Goal: Information Seeking & Learning: Find specific fact

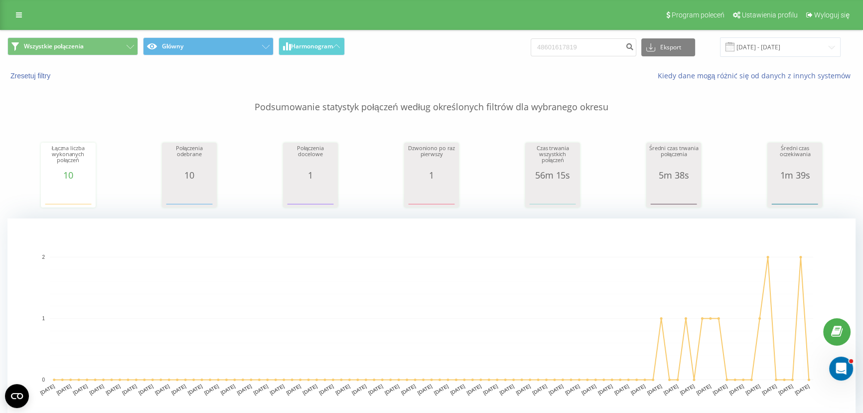
type input "48601617819"
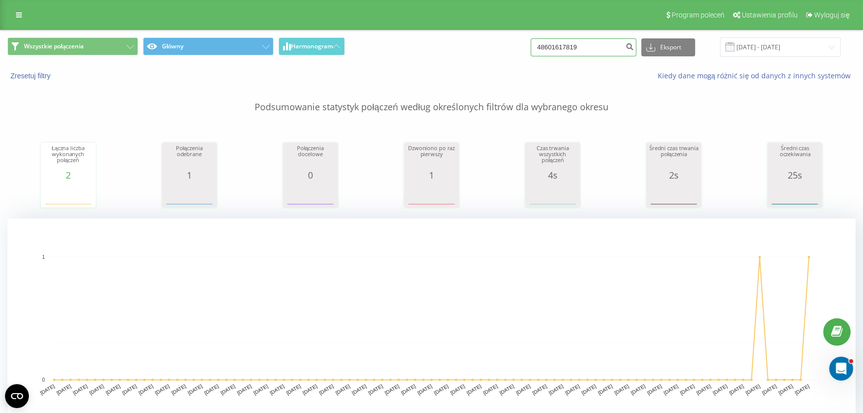
click at [607, 40] on input "48601617819" at bounding box center [584, 47] width 106 height 18
paste input "63354000"
type input "48663354000"
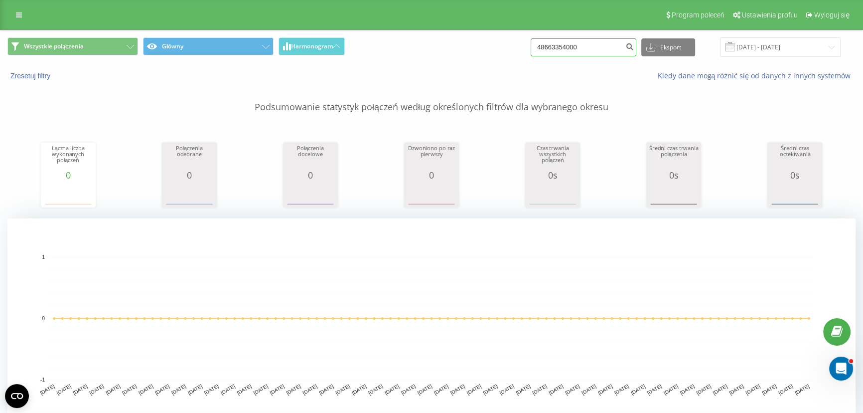
click at [583, 47] on input "48663354000" at bounding box center [584, 47] width 106 height 18
paste input "794250309"
type input "48794250309"
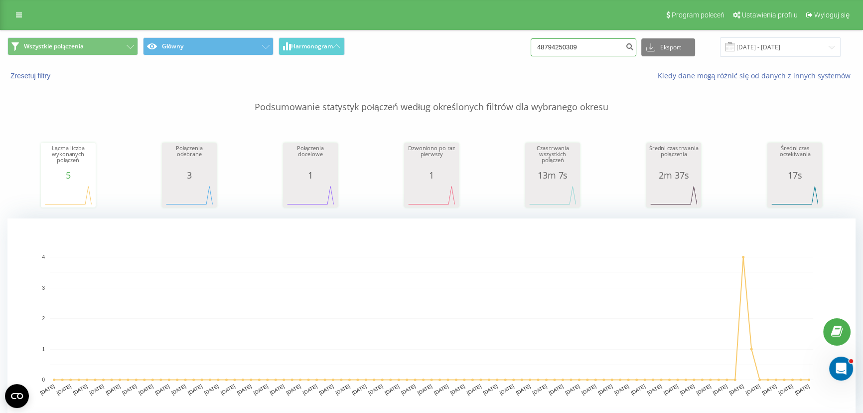
click at [596, 45] on input "48794250309" at bounding box center [584, 47] width 106 height 18
paste input "602425166"
type input "48602425166"
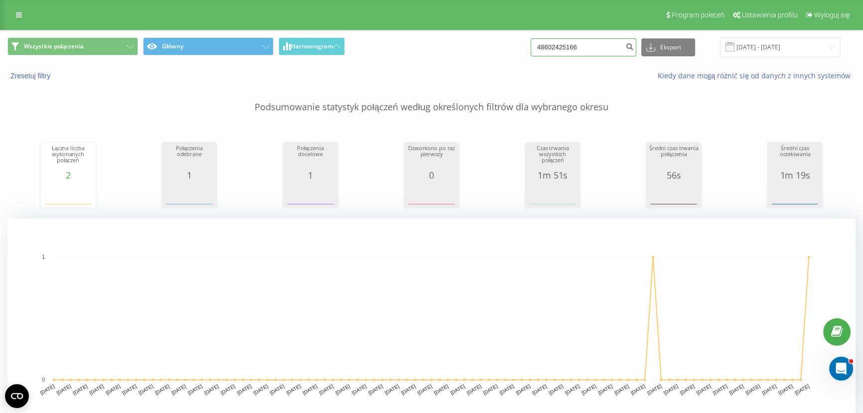
click at [593, 46] on input "48602425166" at bounding box center [584, 47] width 106 height 18
paste input "7607440"
type input "48607607440"
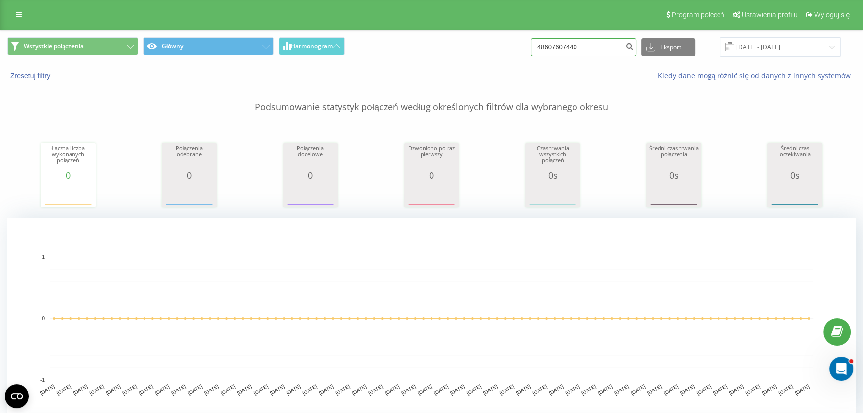
click at [588, 49] on input "48607607440" at bounding box center [584, 47] width 106 height 18
paste input "69495838"
type input "694958380"
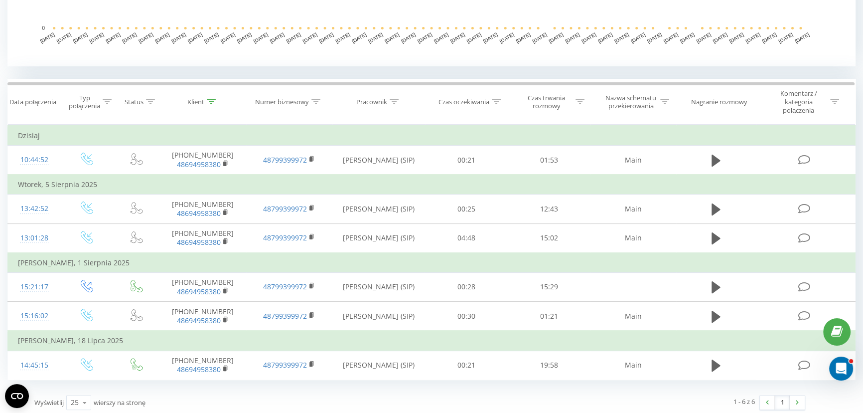
scroll to position [354, 0]
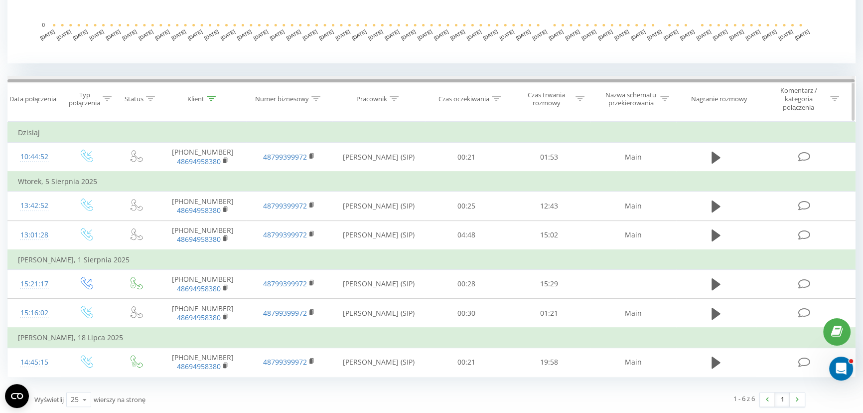
drag, startPoint x: 478, startPoint y: 79, endPoint x: 472, endPoint y: 78, distance: 6.5
click at [472, 79] on div at bounding box center [431, 80] width 848 height 3
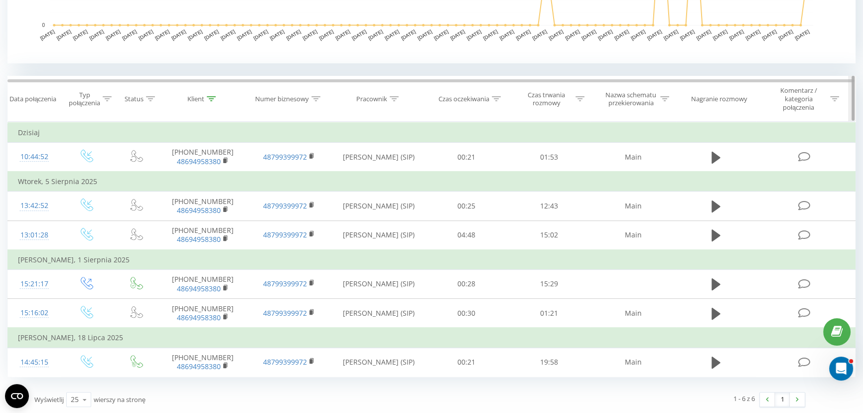
drag, startPoint x: 854, startPoint y: 95, endPoint x: 854, endPoint y: 101, distance: 6.0
click at [854, 101] on div at bounding box center [853, 98] width 3 height 45
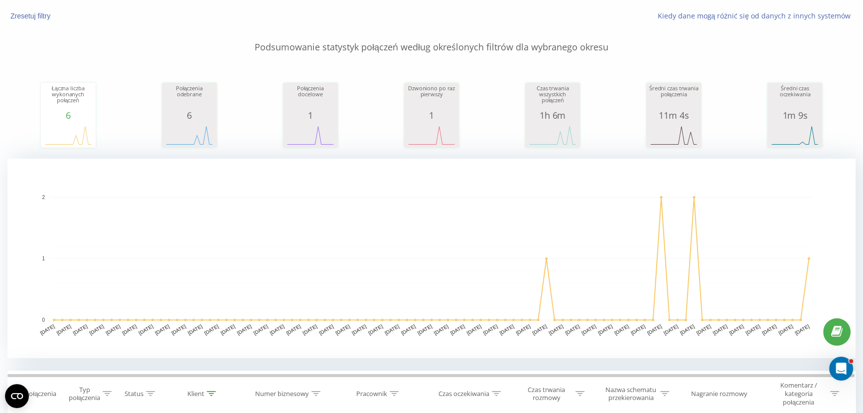
scroll to position [0, 0]
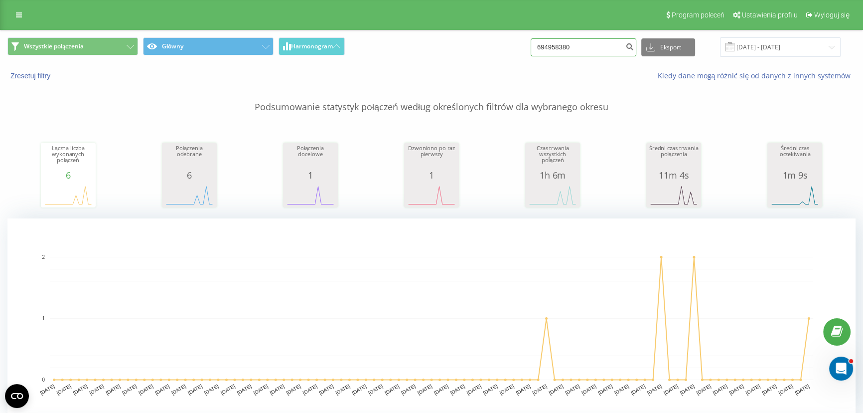
click at [599, 42] on input "694958380" at bounding box center [584, 47] width 106 height 18
paste input "48607638177"
type input "48607638177"
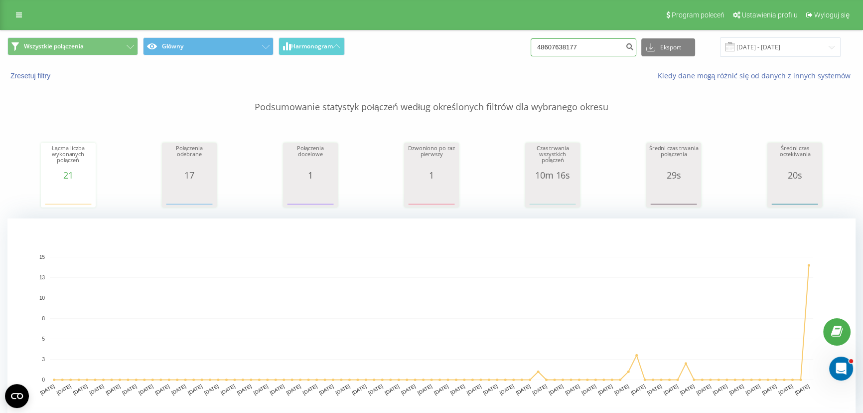
click at [601, 54] on input "48607638177" at bounding box center [584, 47] width 106 height 18
paste input "694958380"
type input "694958380"
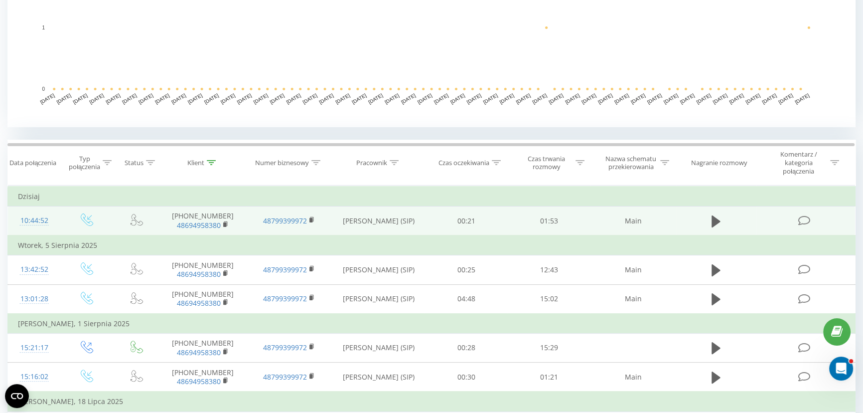
scroll to position [354, 0]
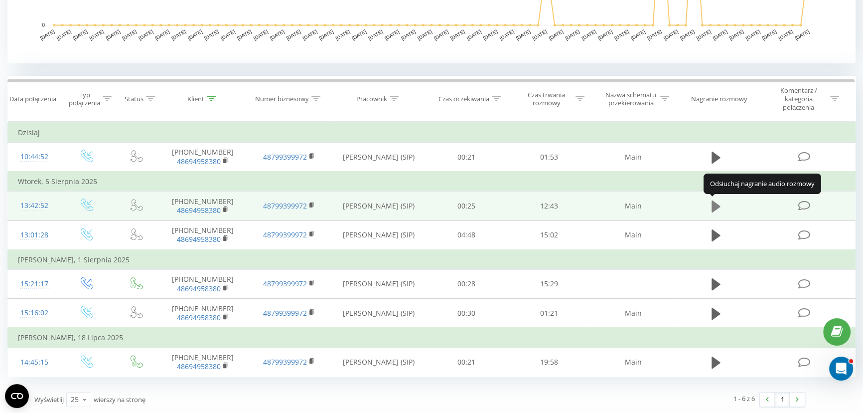
click at [715, 202] on icon at bounding box center [716, 206] width 9 height 12
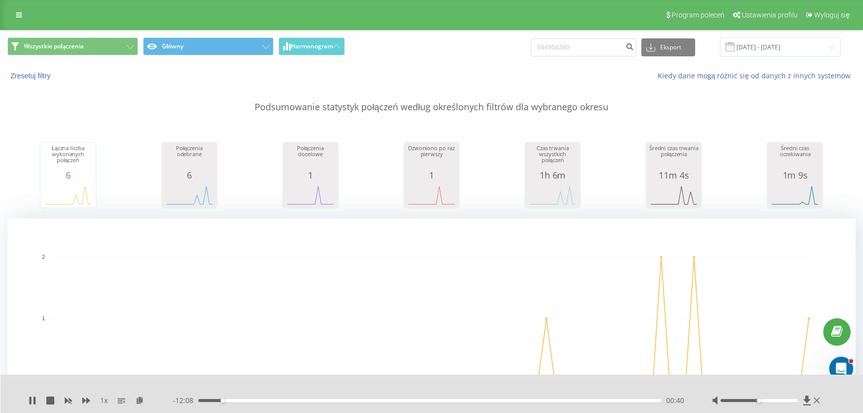
scroll to position [0, 0]
click at [612, 42] on input "694958380" at bounding box center [584, 47] width 106 height 18
paste input "485072367"
type input "48507236780"
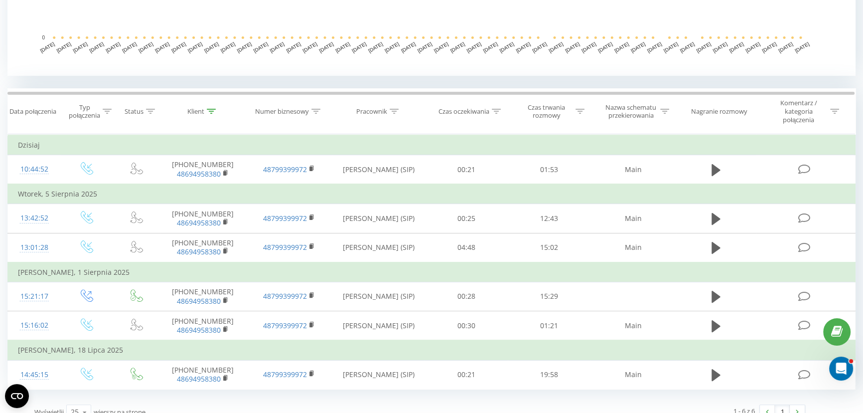
scroll to position [354, 0]
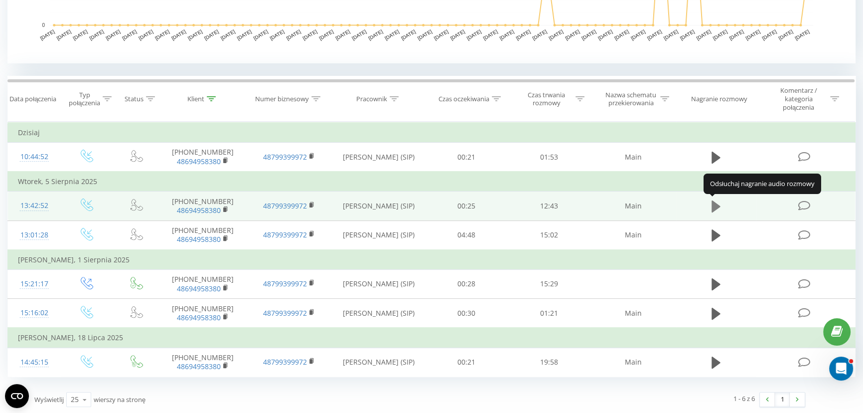
click at [715, 206] on icon at bounding box center [716, 206] width 9 height 12
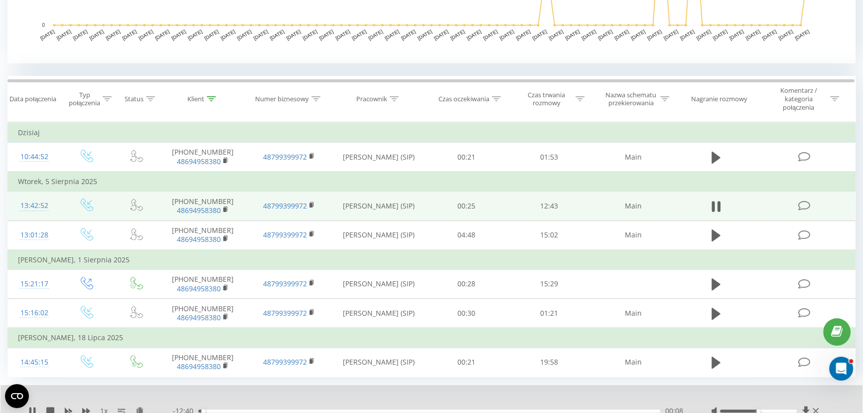
click at [283, 409] on div "00:08" at bounding box center [429, 410] width 462 height 3
drag, startPoint x: 39, startPoint y: 406, endPoint x: 33, endPoint y: 407, distance: 6.6
click at [33, 407] on icon at bounding box center [32, 411] width 8 height 8
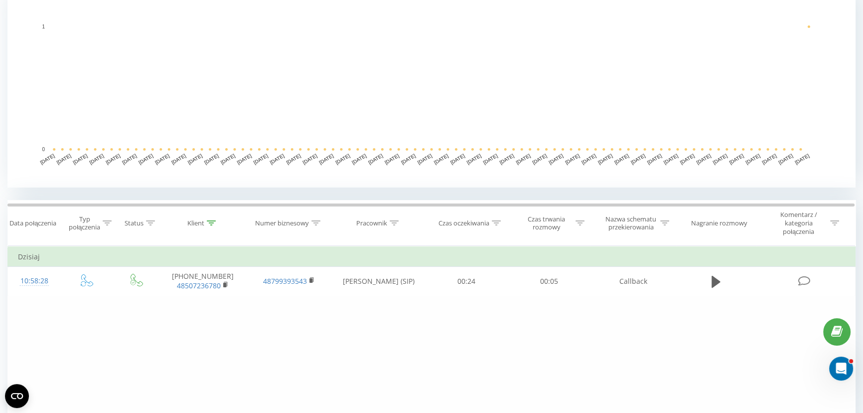
scroll to position [45, 0]
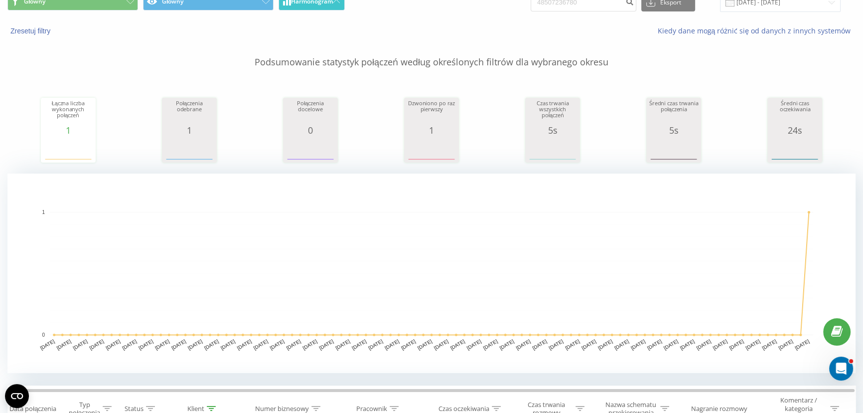
drag, startPoint x: 502, startPoint y: 35, endPoint x: 294, endPoint y: 0, distance: 210.3
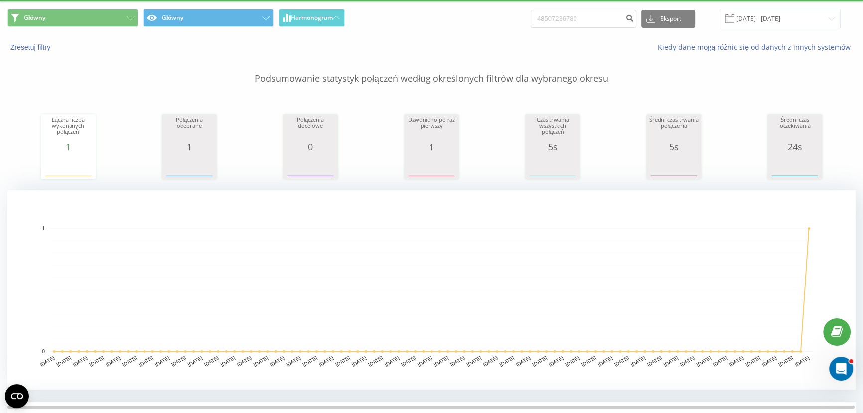
scroll to position [0, 0]
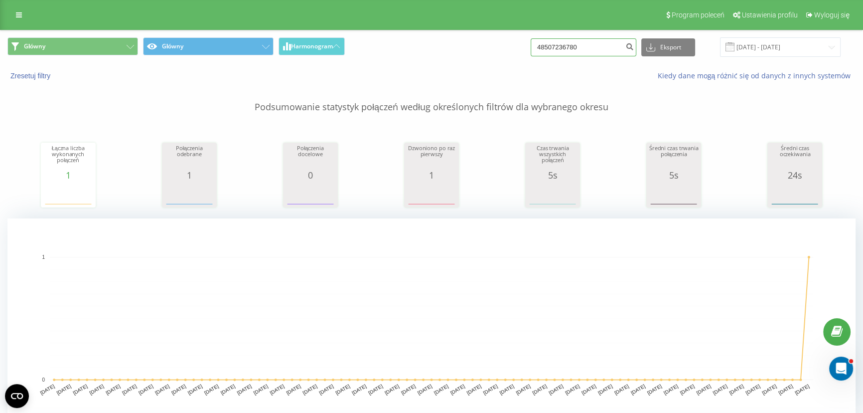
click at [590, 47] on input "48507236780" at bounding box center [584, 47] width 106 height 18
paste input "6949583"
type input "694958380"
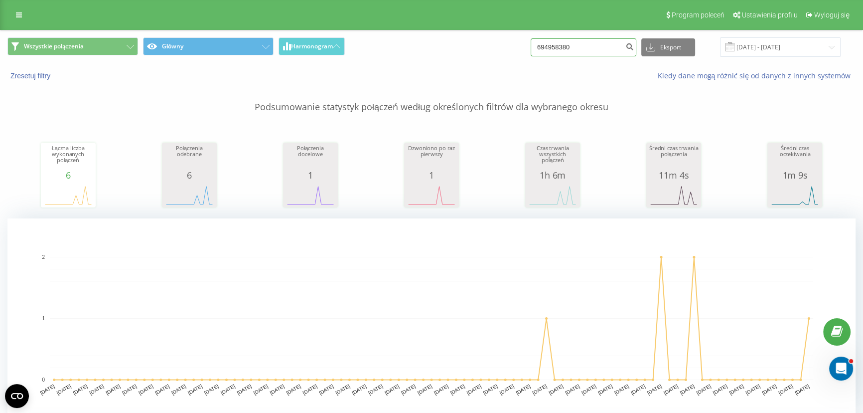
click at [583, 54] on input "694958380" at bounding box center [584, 47] width 106 height 18
paste input "48501520003"
type input "48501520003"
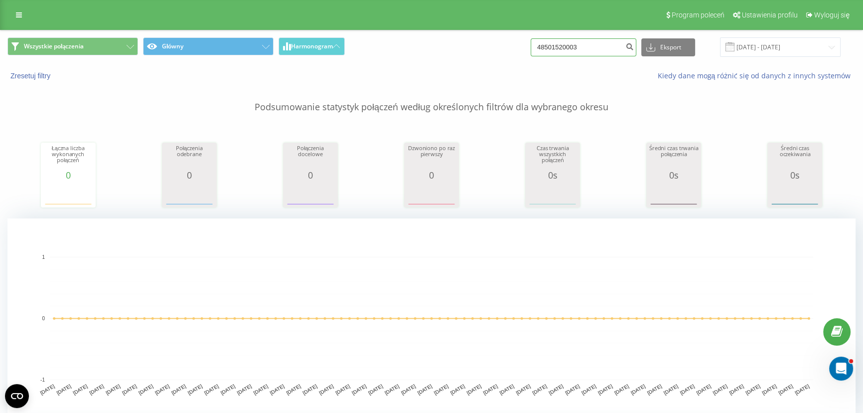
click at [576, 40] on input "48501520003" at bounding box center [584, 47] width 106 height 18
paste input "694958380"
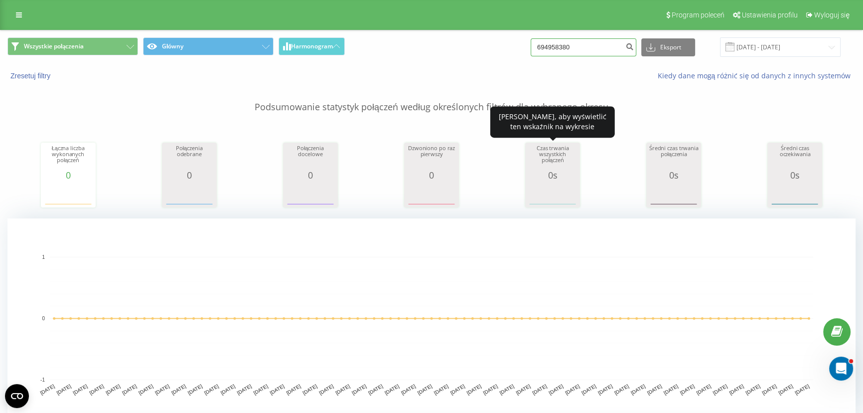
type input "694958380"
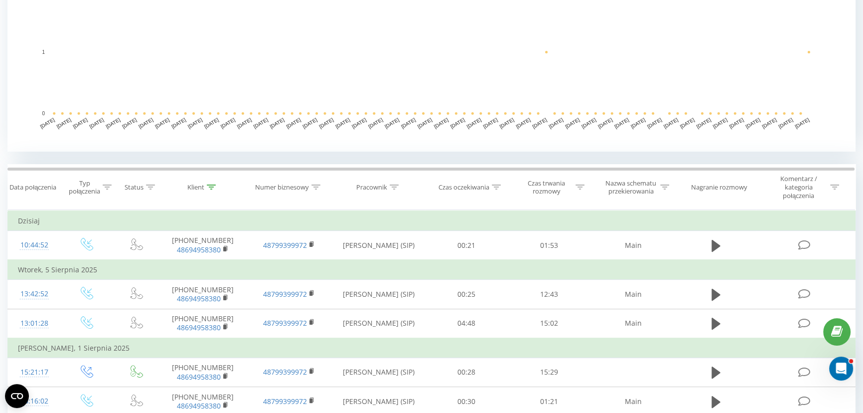
scroll to position [272, 0]
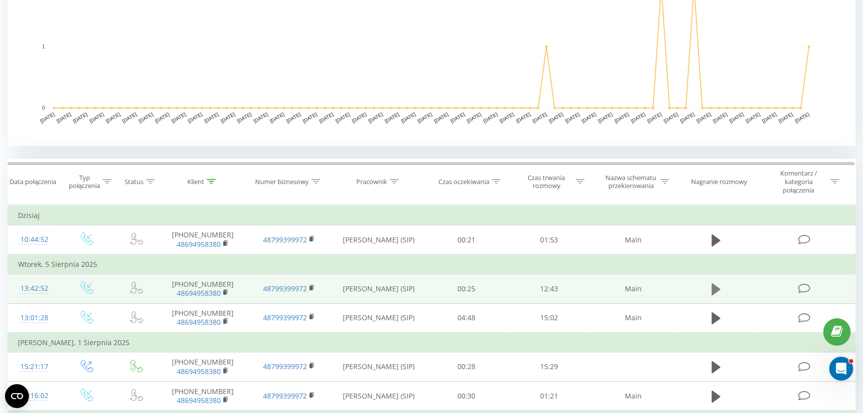
click at [716, 287] on icon at bounding box center [716, 289] width 9 height 12
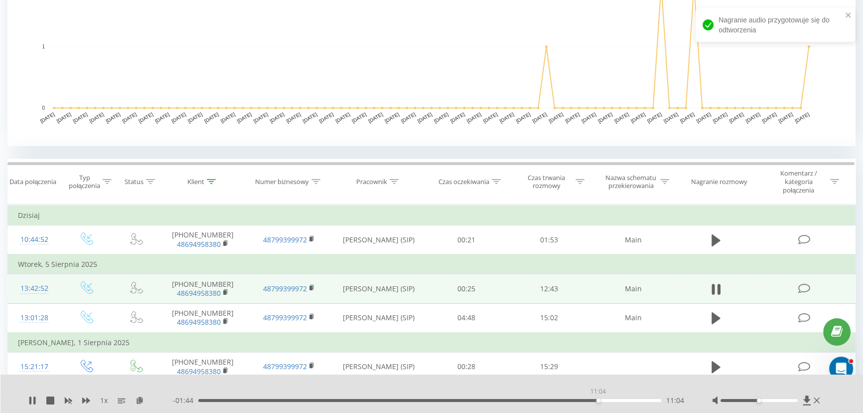
click at [598, 400] on div "11:04" at bounding box center [429, 400] width 463 height 3
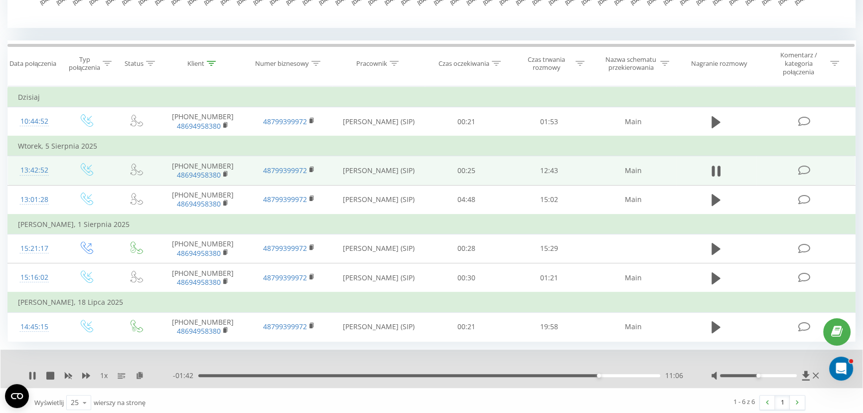
scroll to position [393, 0]
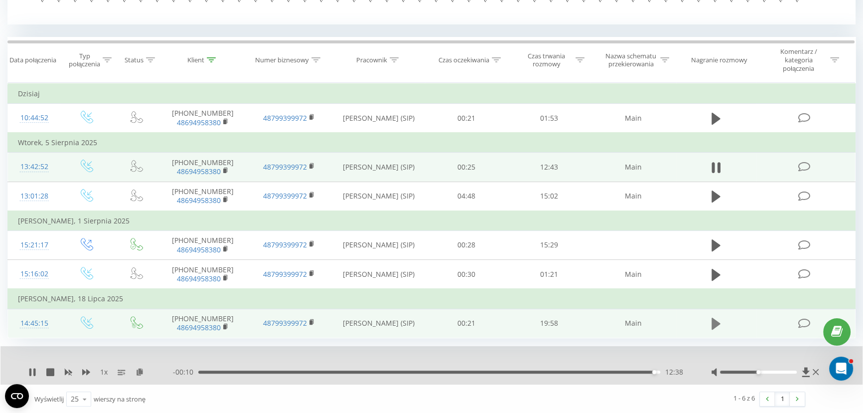
click at [716, 321] on icon at bounding box center [716, 324] width 9 height 12
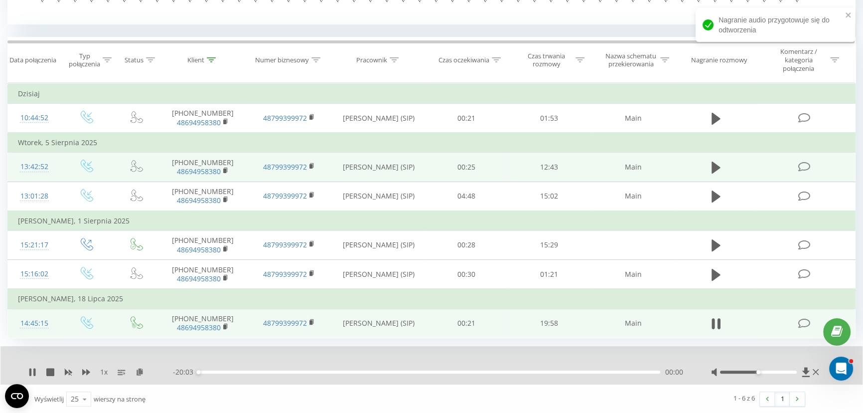
click at [573, 370] on div "00:00" at bounding box center [429, 371] width 462 height 3
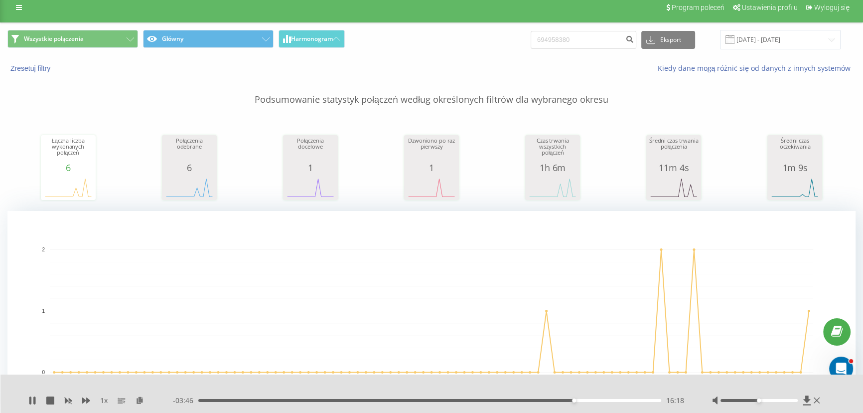
scroll to position [0, 0]
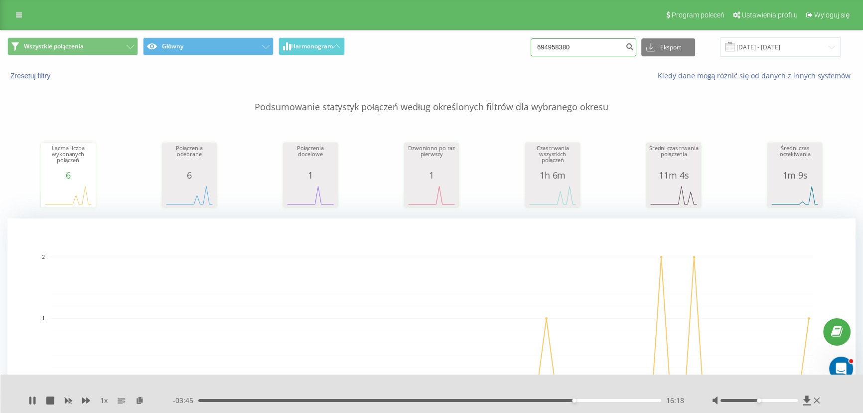
click at [607, 45] on input "694958380" at bounding box center [584, 47] width 106 height 18
paste input "48668387715"
paste input
type input "48668387715"
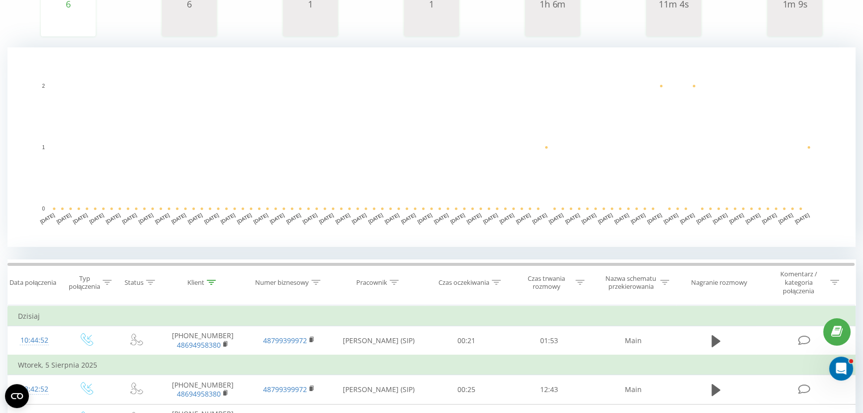
scroll to position [349, 0]
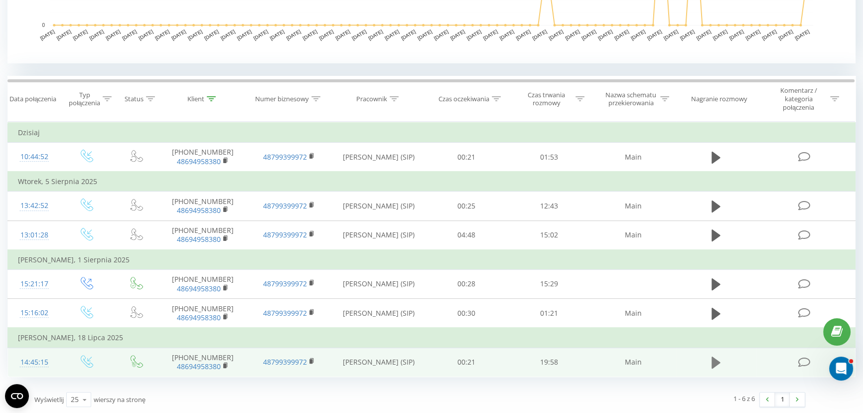
click at [715, 359] on icon at bounding box center [716, 362] width 9 height 12
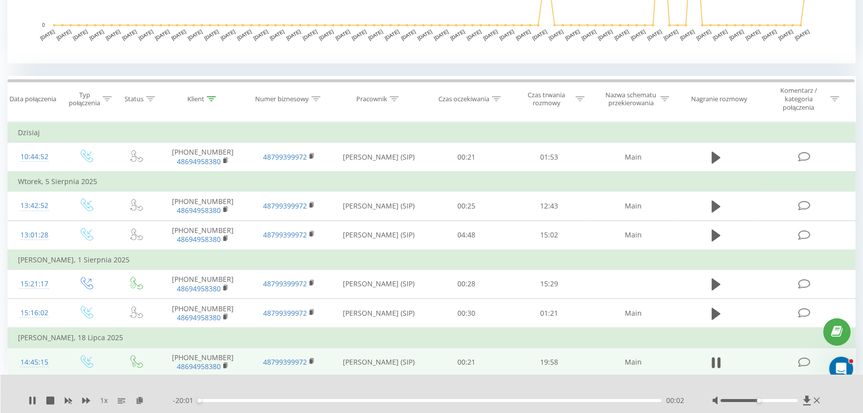
scroll to position [32, 0]
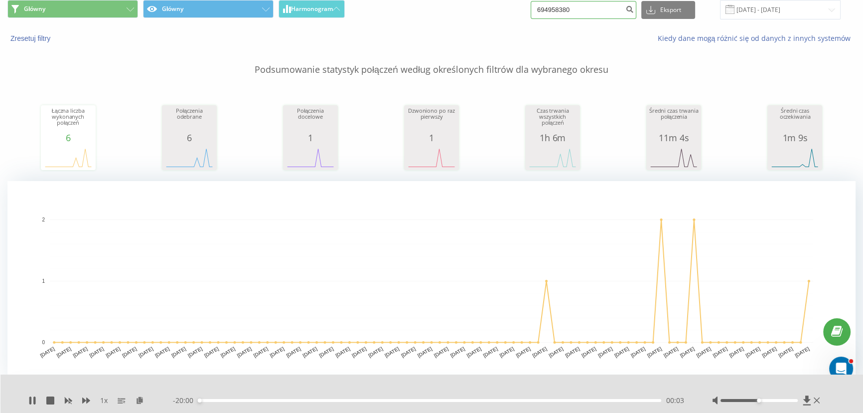
click at [593, 10] on input "694958380" at bounding box center [584, 10] width 106 height 18
paste input "4814688900"
type input "48146889000"
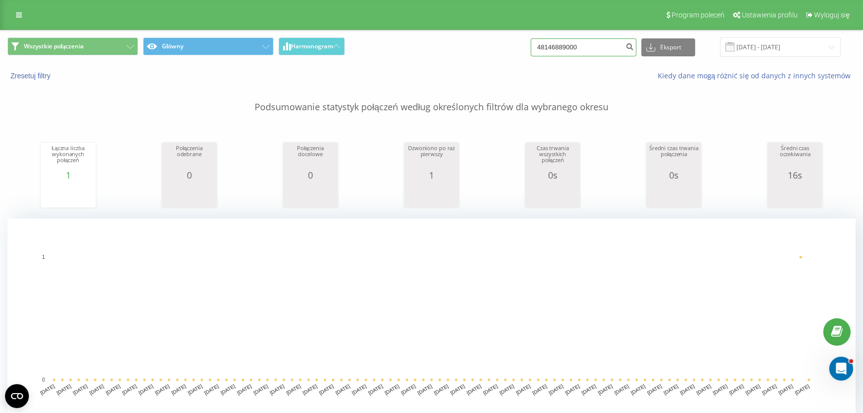
click at [588, 40] on input "48146889000" at bounding box center [584, 47] width 106 height 18
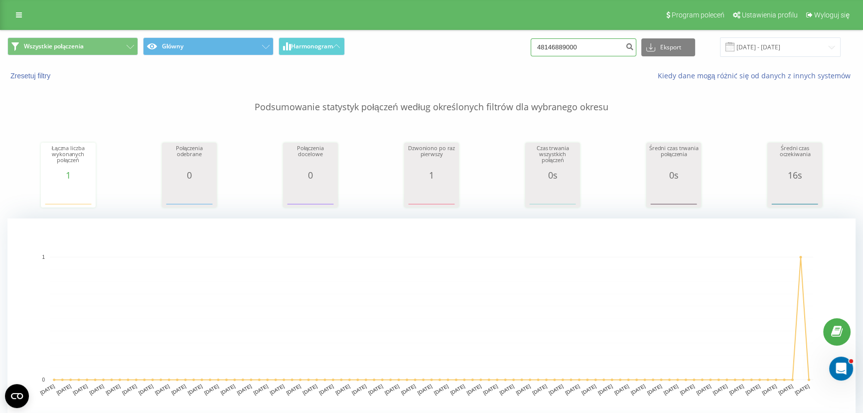
paste input "69495838"
type input "694958380"
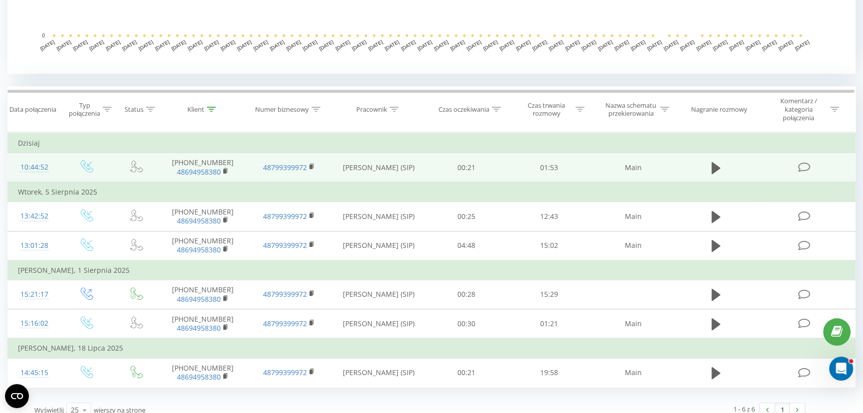
scroll to position [354, 0]
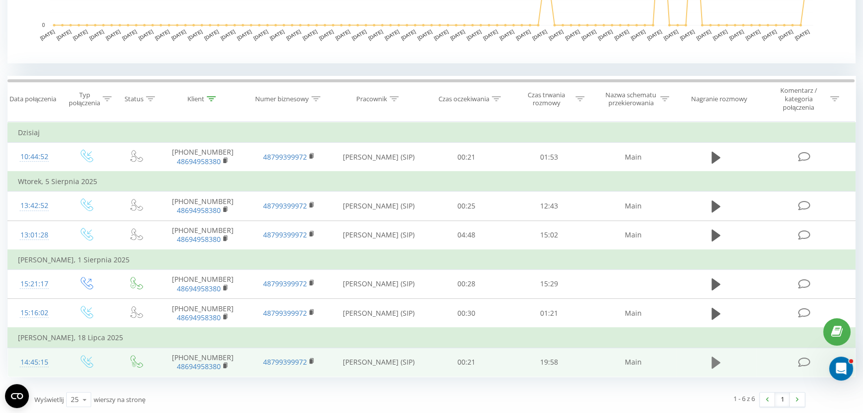
click at [713, 358] on icon at bounding box center [716, 362] width 9 height 12
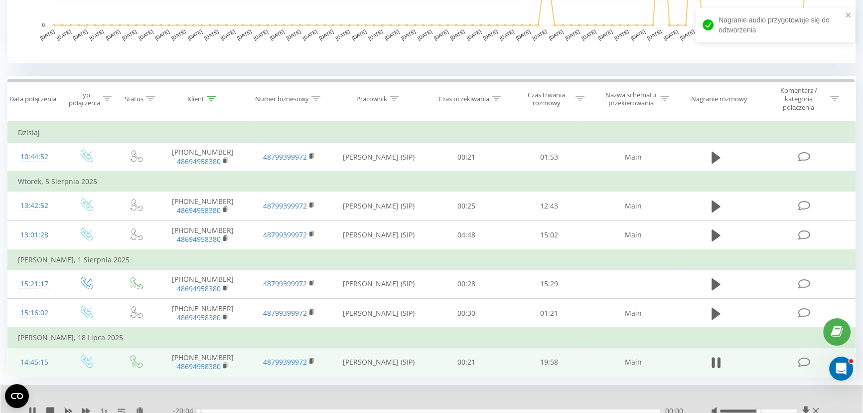
click at [576, 409] on div "00:00" at bounding box center [429, 410] width 462 height 3
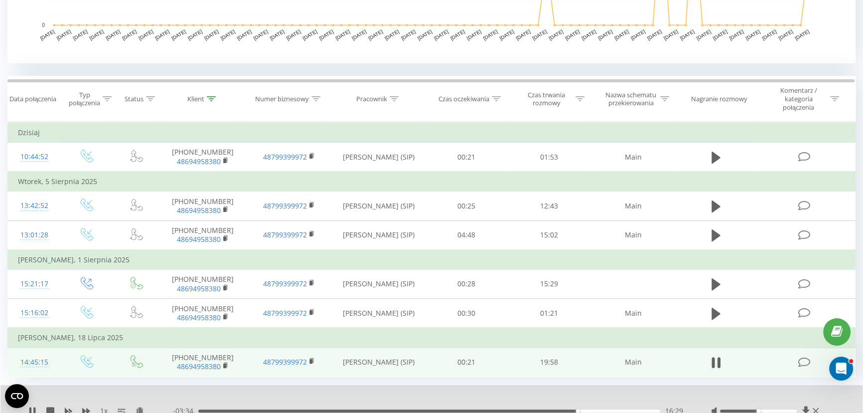
click at [585, 409] on div "16:29" at bounding box center [429, 410] width 462 height 3
click at [595, 409] on div "16:48" at bounding box center [429, 410] width 462 height 3
click at [607, 409] on div "17:16" at bounding box center [429, 410] width 462 height 3
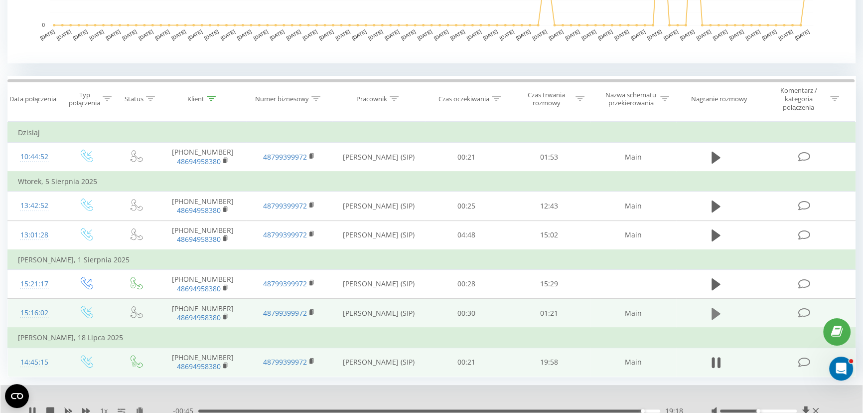
click at [718, 307] on icon at bounding box center [716, 314] width 9 height 14
click at [535, 409] on div "00:57" at bounding box center [429, 410] width 462 height 3
click at [575, 410] on div "01:04" at bounding box center [429, 410] width 462 height 3
click at [600, 409] on div "01:05" at bounding box center [429, 410] width 462 height 3
click at [621, 409] on div "01:12" at bounding box center [429, 410] width 462 height 3
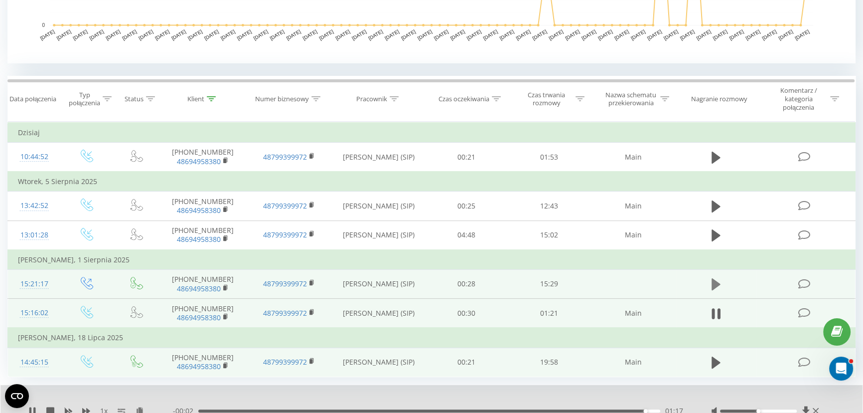
click at [715, 282] on icon at bounding box center [716, 284] width 9 height 12
click at [718, 280] on icon at bounding box center [719, 284] width 3 height 11
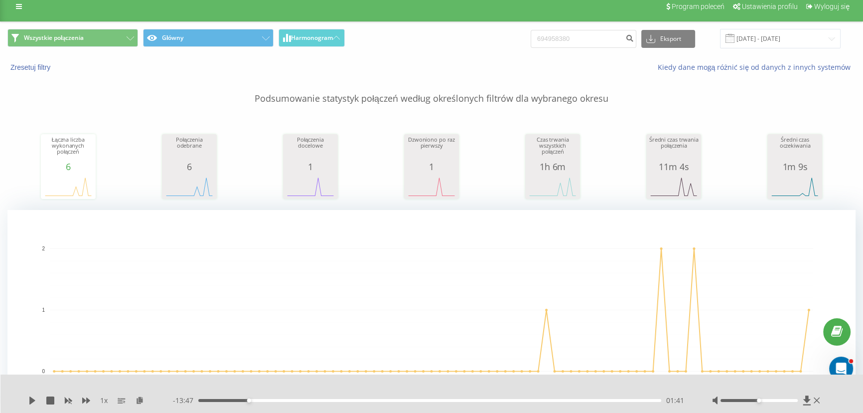
scroll to position [0, 0]
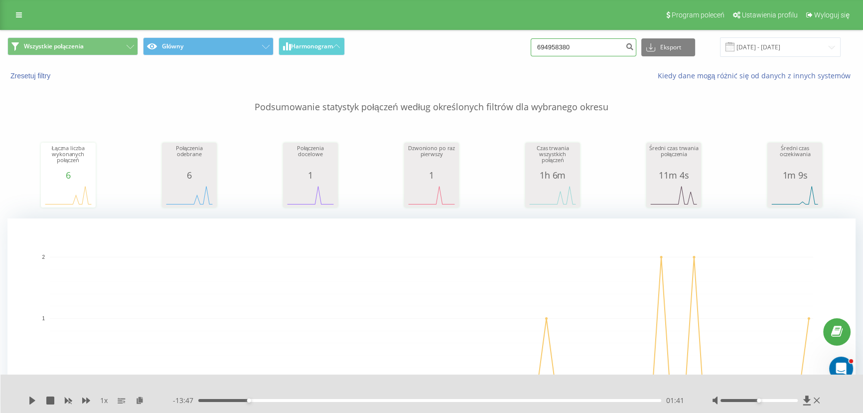
click at [565, 46] on input "694958380" at bounding box center [584, 47] width 106 height 18
paste input "48728104236"
type input "48728104236"
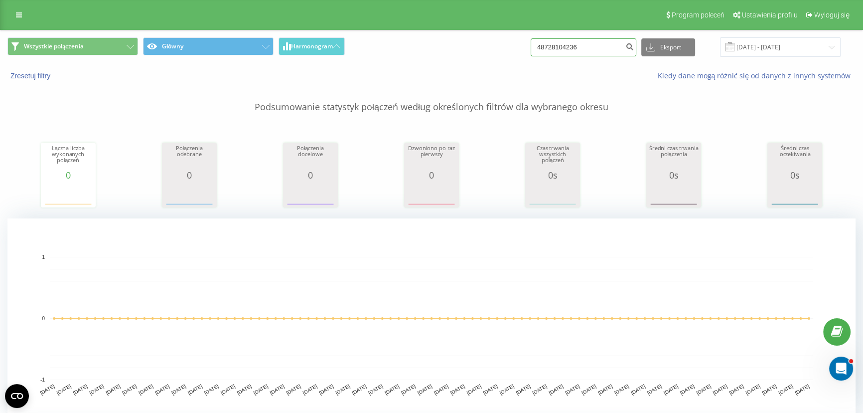
click at [583, 47] on input "48728104236" at bounding box center [584, 47] width 106 height 18
paste input "5715450"
type input "48725715450"
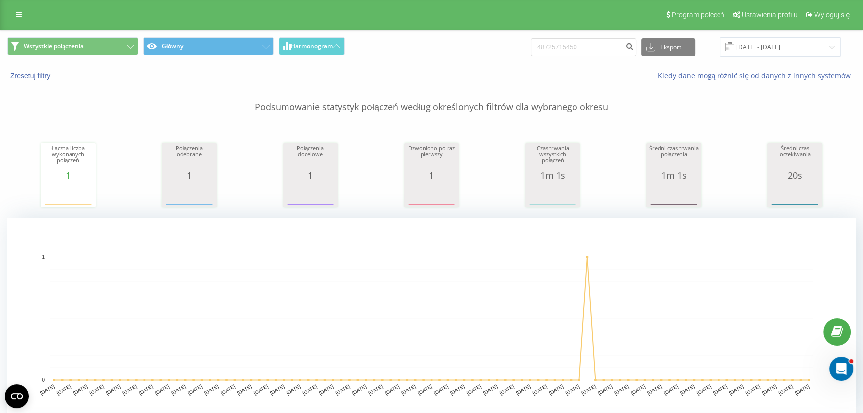
click at [492, 73] on div "Kiedy dane mogą różnić się od danych z innych systemów" at bounding box center [593, 76] width 539 height 10
click at [416, 26] on div "Program poleceń Ustawienia profilu Wyloguj się" at bounding box center [431, 15] width 863 height 30
click at [17, 12] on icon at bounding box center [19, 14] width 6 height 7
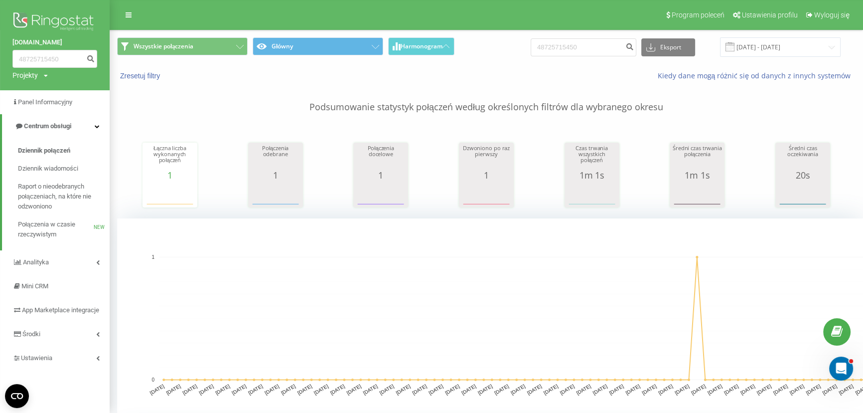
click at [197, 12] on div "Program poleceń Ustawienia profilu Wyloguj się" at bounding box center [431, 15] width 863 height 30
click at [591, 51] on input "48725715450" at bounding box center [584, 47] width 106 height 18
paste input "532341473"
type input "48532341473"
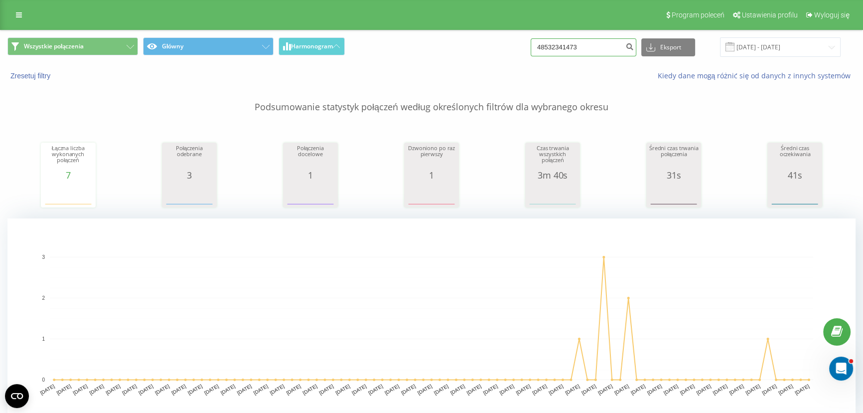
click at [593, 45] on input "48532341473" at bounding box center [584, 47] width 106 height 18
paste input "02155702"
type input "48502155702"
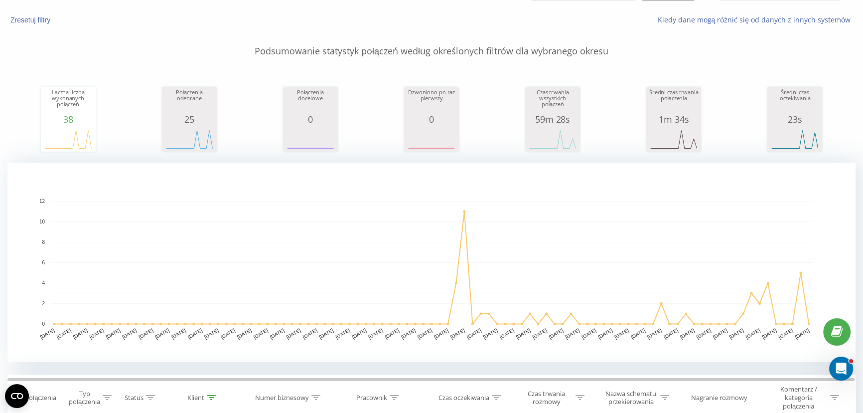
scroll to position [272, 0]
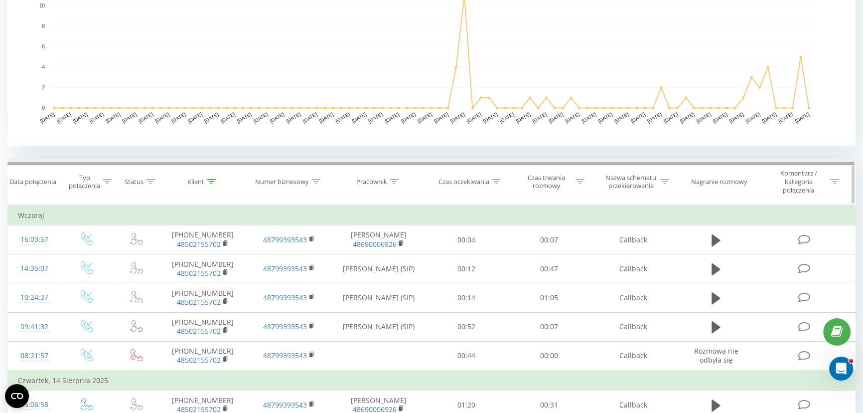
click at [437, 166] on div "Data połączenia Typ połączenia Status Klient Numer biznesowy Pracownik Czas ocz…" at bounding box center [431, 182] width 849 height 46
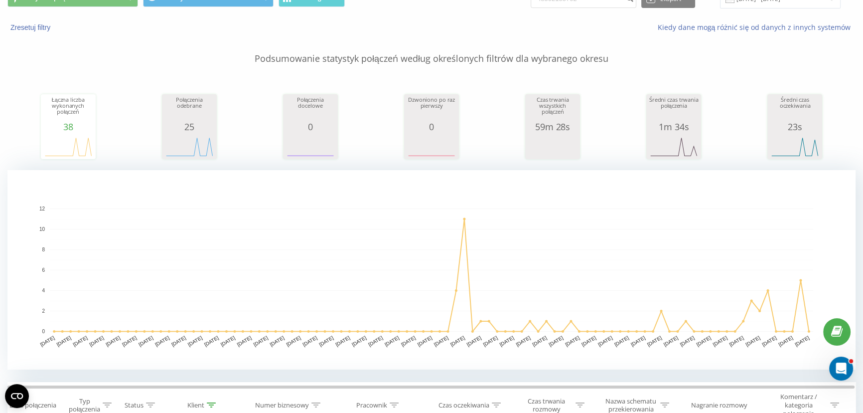
scroll to position [0, 0]
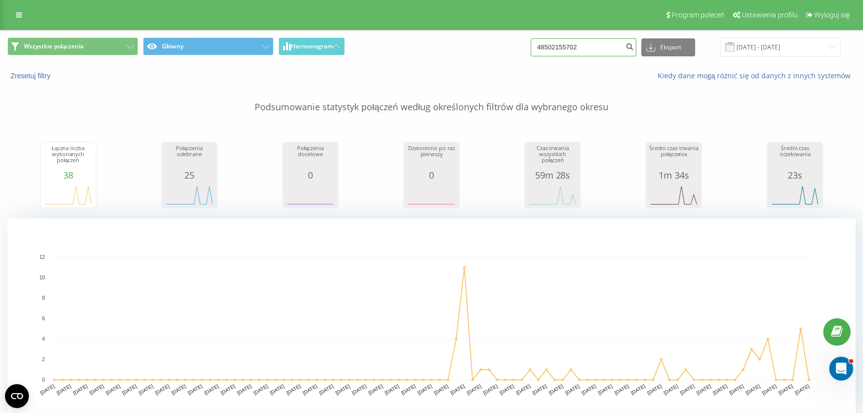
click at [601, 48] on input "48502155702" at bounding box center [584, 47] width 106 height 18
paste input "601337798"
type input "48601337798"
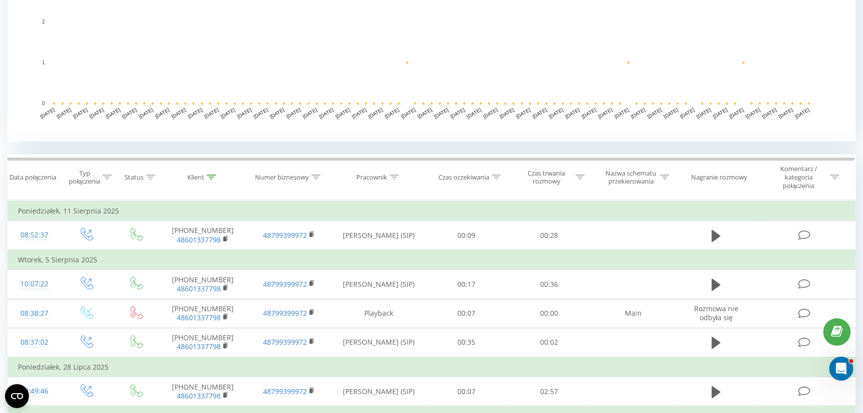
scroll to position [317, 0]
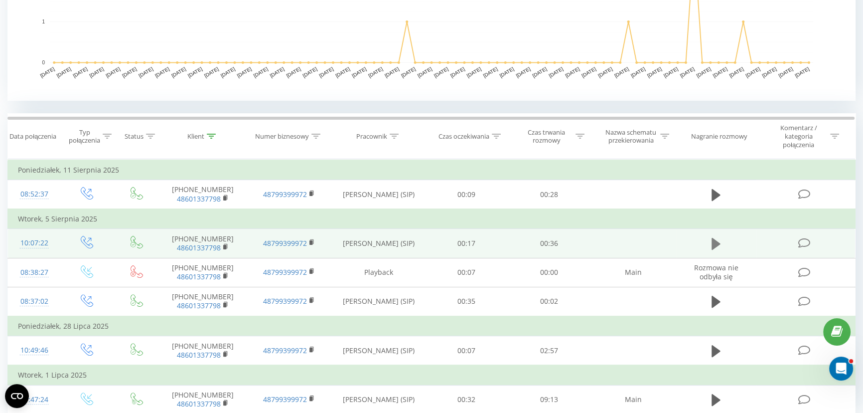
click at [717, 243] on icon at bounding box center [716, 244] width 9 height 12
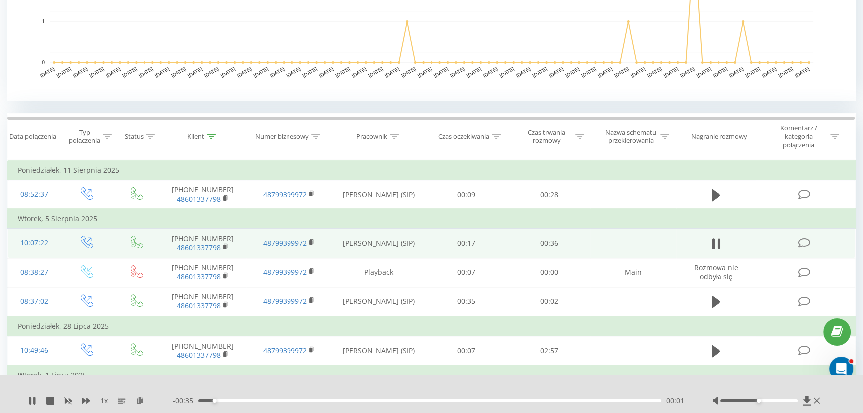
click at [231, 400] on div "00:01" at bounding box center [429, 400] width 463 height 3
click at [31, 395] on div "1 x" at bounding box center [100, 400] width 145 height 10
click at [31, 396] on icon at bounding box center [32, 400] width 8 height 8
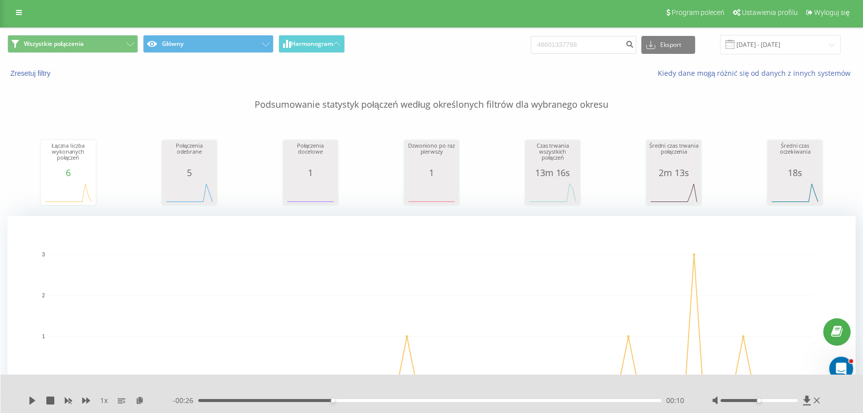
scroll to position [0, 0]
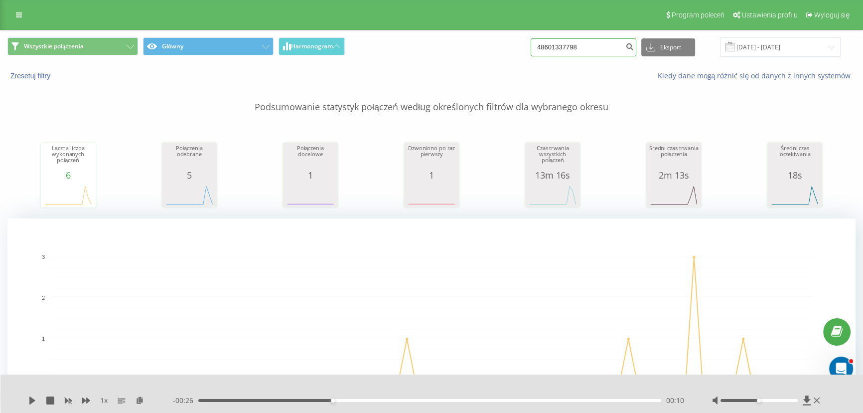
click at [592, 42] on input "48601337798" at bounding box center [584, 47] width 106 height 18
paste input "502155702"
click at [559, 45] on input "48502155702" at bounding box center [584, 47] width 106 height 18
type input "502155702"
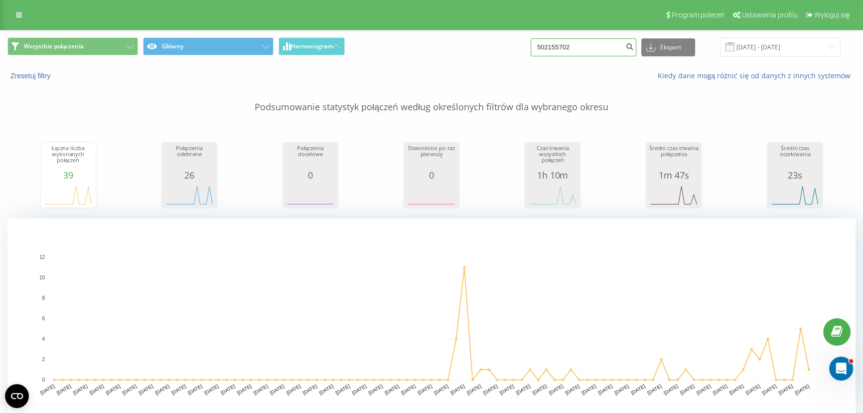
click at [606, 50] on input "502155702" at bounding box center [584, 47] width 106 height 18
paste input "48784377363"
type input "48784377363"
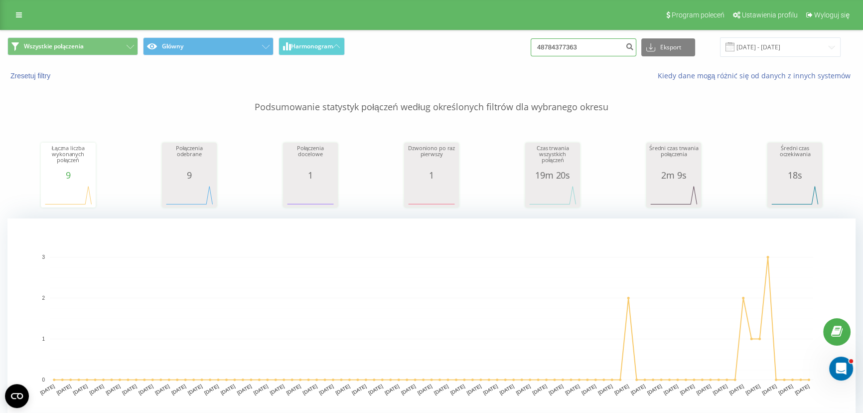
click at [590, 47] on input "48784377363" at bounding box center [584, 47] width 106 height 18
paste input "736260970"
type input "736260970"
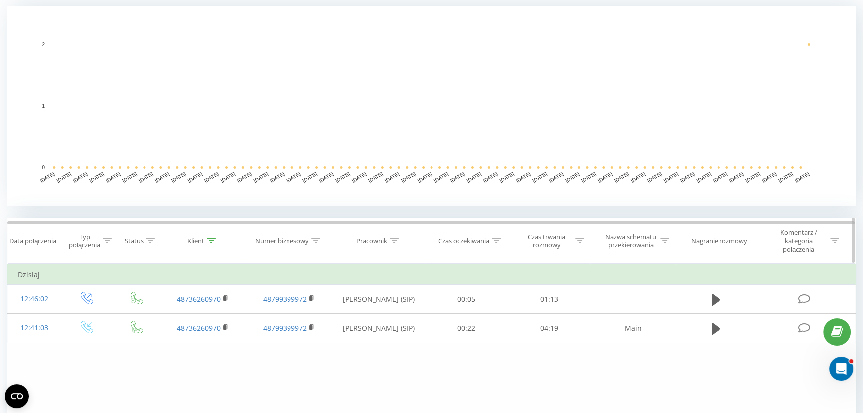
scroll to position [317, 0]
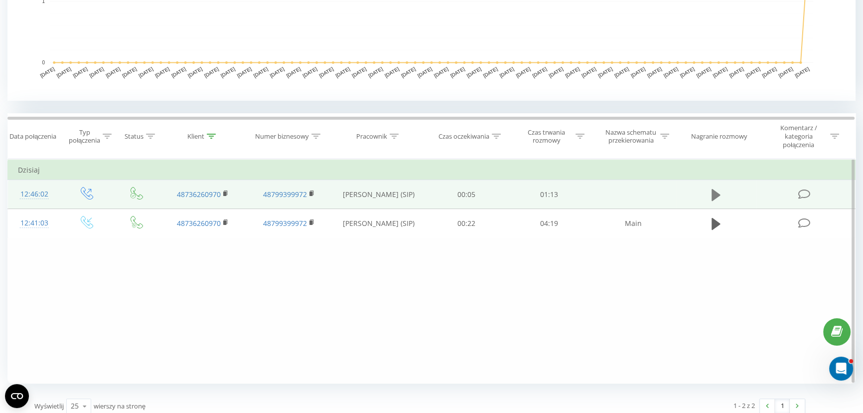
click at [716, 191] on icon at bounding box center [716, 194] width 9 height 12
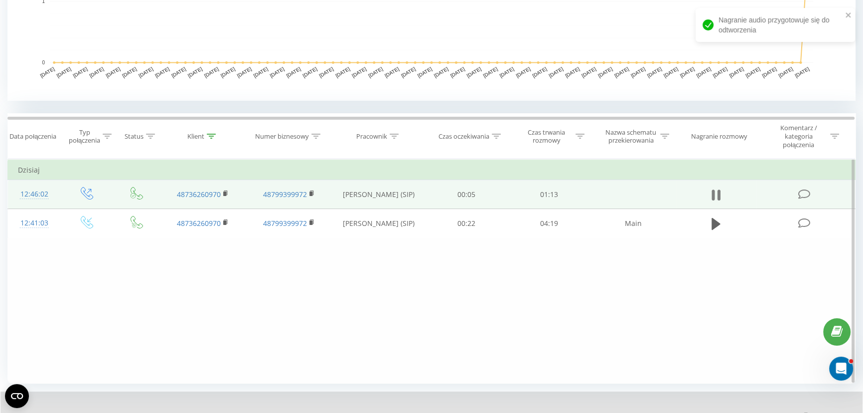
click at [715, 193] on icon at bounding box center [716, 195] width 9 height 14
drag, startPoint x: 632, startPoint y: 305, endPoint x: 623, endPoint y: 313, distance: 11.6
drag, startPoint x: 596, startPoint y: 323, endPoint x: 630, endPoint y: 296, distance: 44.0
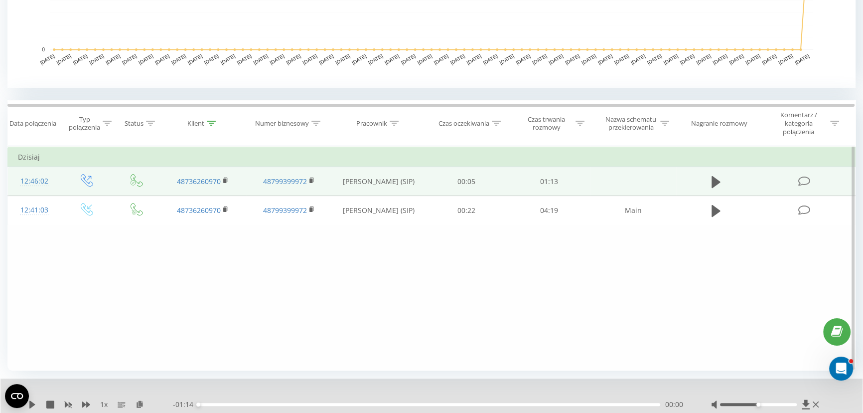
scroll to position [363, 0]
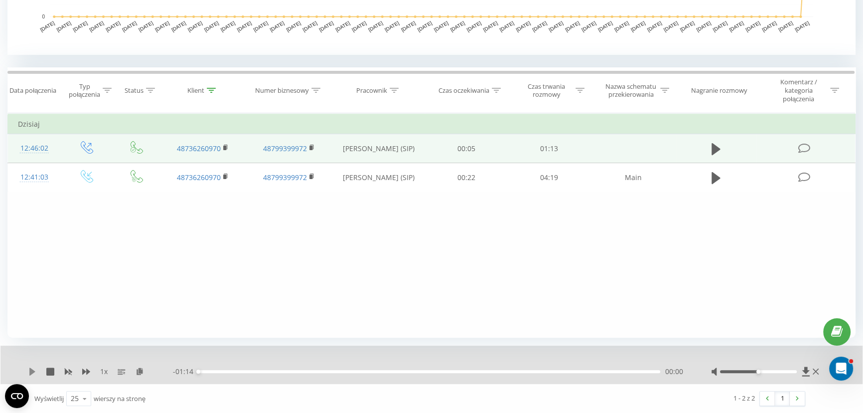
click at [34, 369] on icon at bounding box center [32, 371] width 8 height 8
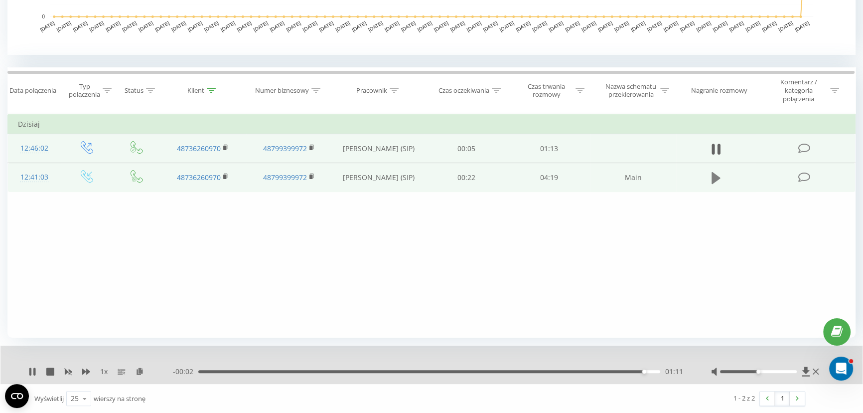
click at [717, 179] on icon at bounding box center [716, 178] width 9 height 14
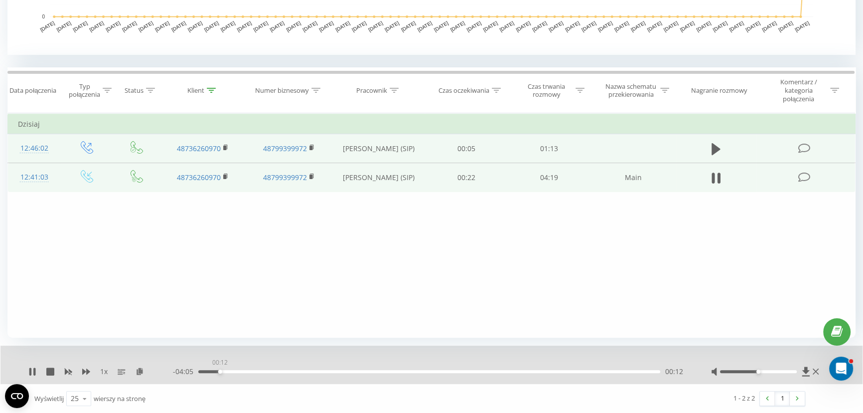
click at [220, 371] on div "00:12" at bounding box center [429, 371] width 462 height 3
click at [258, 370] on div "00:12" at bounding box center [429, 371] width 462 height 3
click at [277, 370] on div "00:43" at bounding box center [429, 371] width 462 height 3
click at [300, 371] on div "00:56" at bounding box center [429, 371] width 462 height 3
click at [32, 367] on icon at bounding box center [32, 371] width 8 height 8
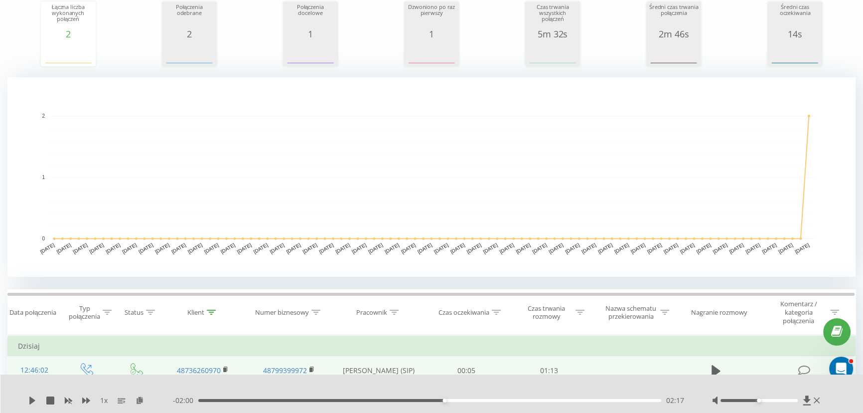
scroll to position [0, 0]
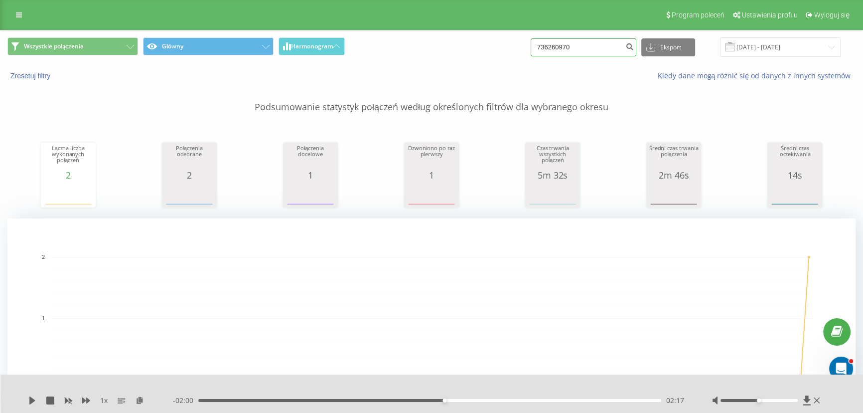
click at [624, 45] on input "736260970" at bounding box center [584, 47] width 106 height 18
paste input "4860523446"
type input "48605234460"
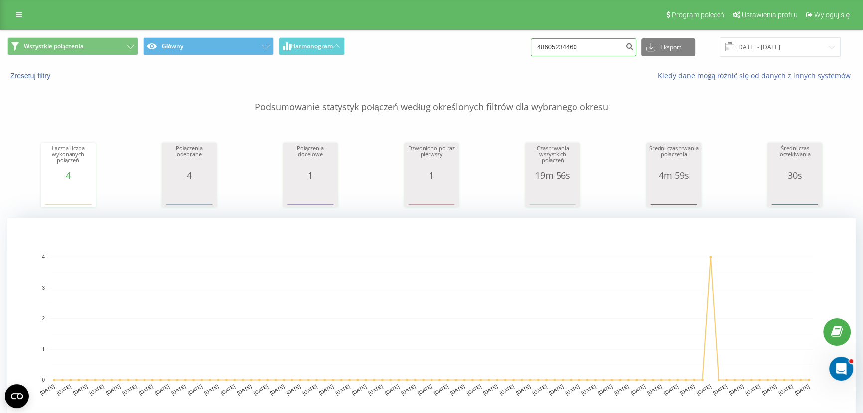
click at [591, 49] on input "48605234460" at bounding box center [584, 47] width 106 height 18
paste input "504423523"
type input "48504423523"
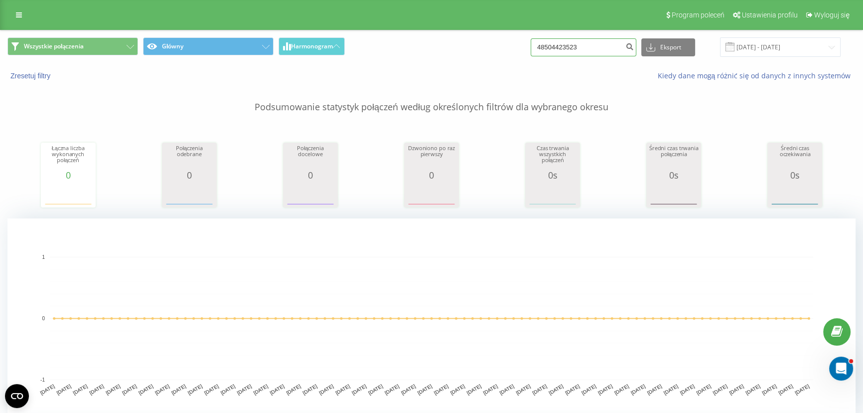
click at [583, 50] on input "48504423523" at bounding box center [584, 47] width 106 height 18
paste input "697 330 822"
click at [578, 45] on input "697 330 822" at bounding box center [584, 47] width 106 height 18
type input "697330822"
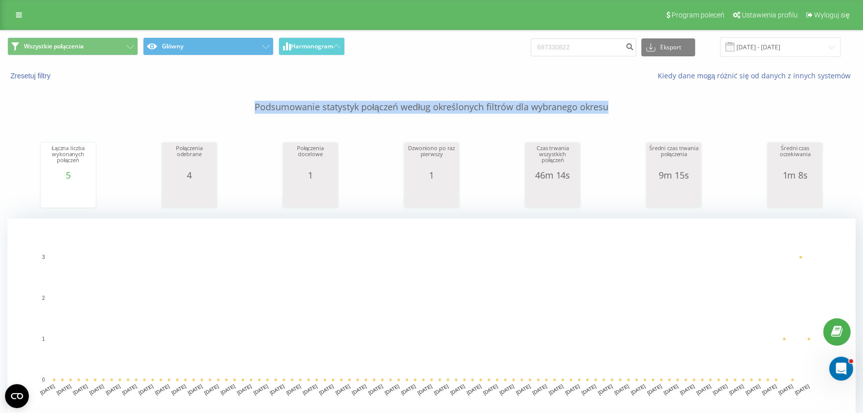
drag, startPoint x: 249, startPoint y: 102, endPoint x: 613, endPoint y: 110, distance: 364.5
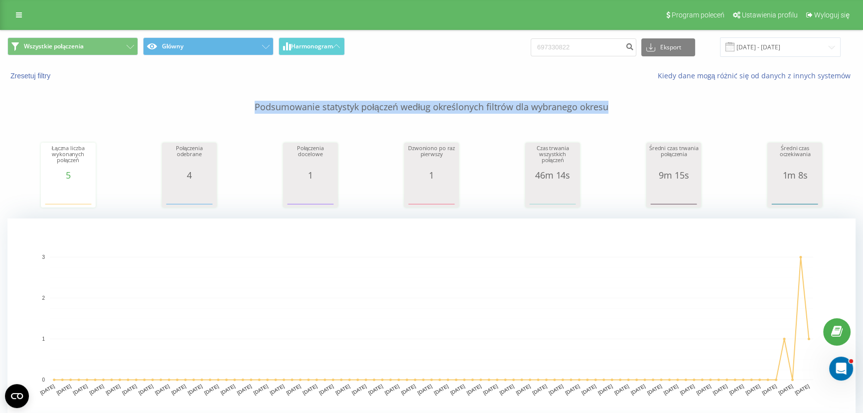
click at [613, 110] on p "Podsumowanie statystyk połączeń według określonych filtrów dla wybranego okresu" at bounding box center [431, 97] width 849 height 33
click at [614, 109] on p "Podsumowanie statystyk połączeń według określonych filtrów dla wybranego okresu" at bounding box center [431, 97] width 849 height 33
drag, startPoint x: 579, startPoint y: 113, endPoint x: 256, endPoint y: 105, distance: 322.7
click at [257, 105] on p "Podsumowanie statystyk połączeń według określonych filtrów dla wybranego okresu" at bounding box center [431, 97] width 849 height 33
click at [256, 105] on p "Podsumowanie statystyk połączeń według określonych filtrów dla wybranego okresu" at bounding box center [431, 97] width 849 height 33
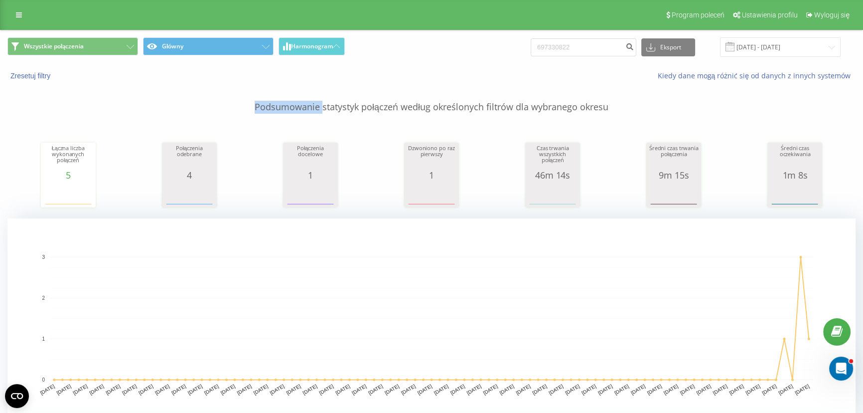
click at [255, 105] on p "Podsumowanie statystyk połączeń według określonych filtrów dla wybranego okresu" at bounding box center [431, 97] width 849 height 33
click at [256, 104] on p "Podsumowanie statystyk połączeń według określonych filtrów dla wybranego okresu" at bounding box center [431, 97] width 849 height 33
click at [329, 104] on p "Podsumowanie statystyk połączeń według określonych filtrów dla wybranego okresu" at bounding box center [431, 97] width 849 height 33
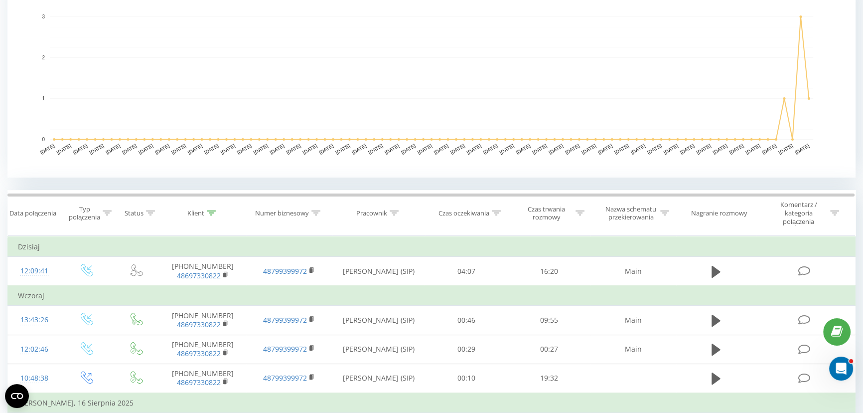
scroll to position [272, 0]
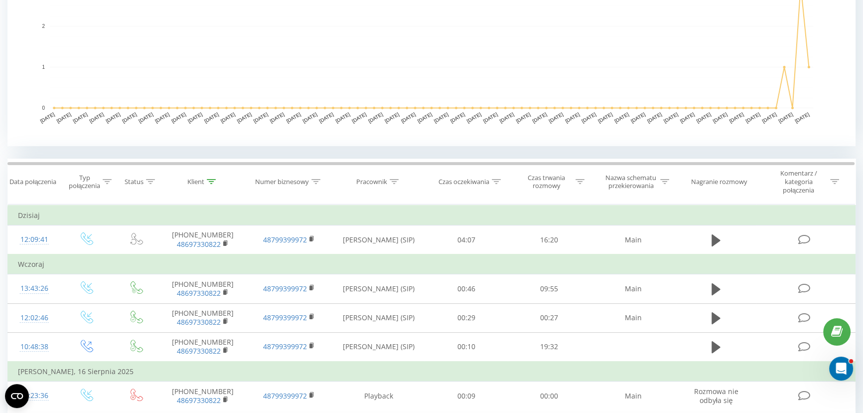
drag, startPoint x: 426, startPoint y: 155, endPoint x: 430, endPoint y: 151, distance: 5.6
click at [503, 152] on div "Wszystkie połączenia Główny Harmonogram 697330822 Eksport .csv .xls .xlsx [DATE…" at bounding box center [431, 112] width 849 height 707
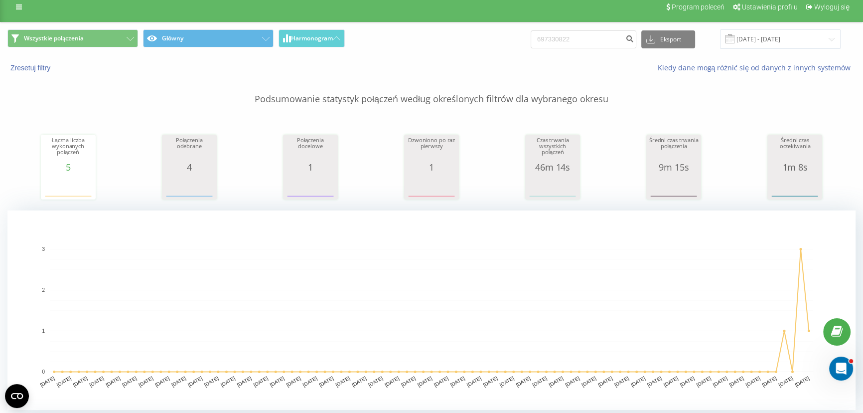
scroll to position [0, 0]
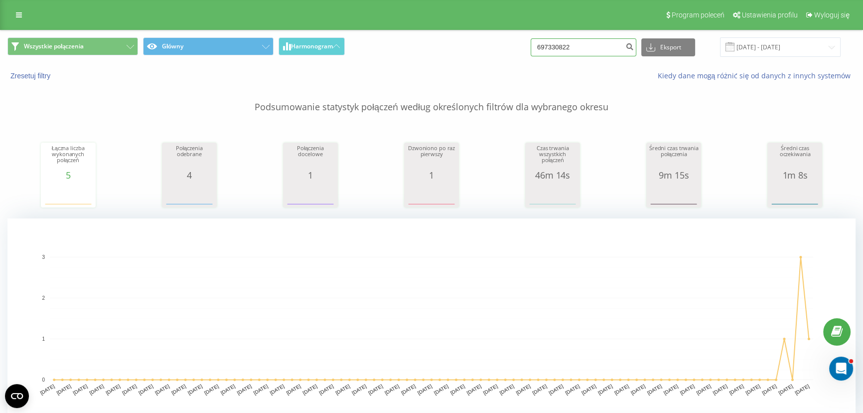
click at [593, 48] on input "697330822" at bounding box center [584, 47] width 106 height 18
paste input "504423523"
type input "504423523"
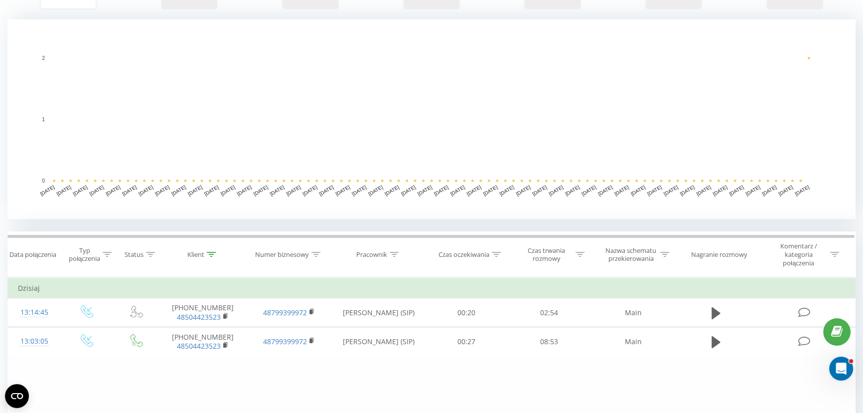
scroll to position [205, 0]
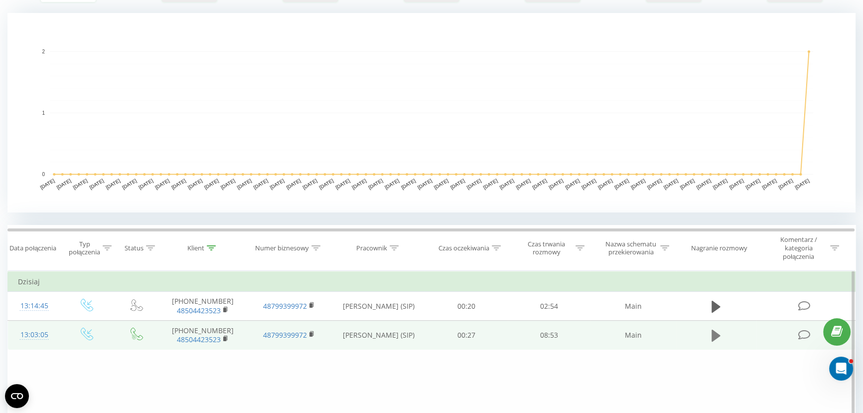
click at [715, 334] on icon at bounding box center [716, 336] width 9 height 12
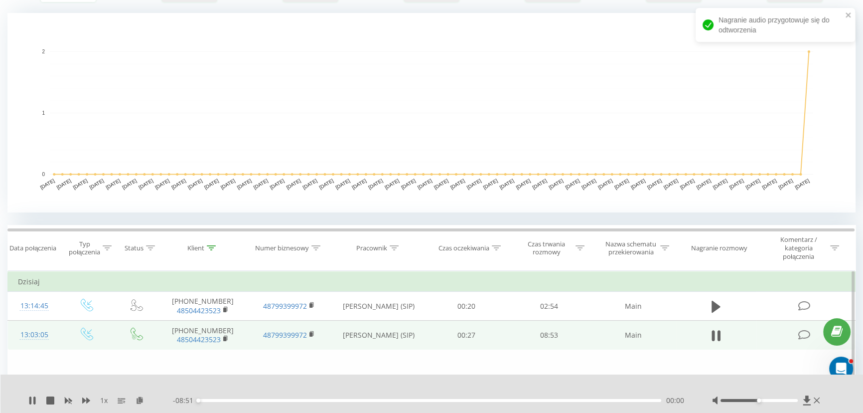
click at [214, 399] on div "00:00" at bounding box center [429, 400] width 463 height 3
click at [235, 401] on div "00:42" at bounding box center [429, 400] width 463 height 3
click at [288, 400] on div "01:42" at bounding box center [429, 400] width 463 height 3
click at [359, 400] on div "01:49" at bounding box center [429, 400] width 463 height 3
click at [423, 399] on div "03:08" at bounding box center [429, 400] width 463 height 3
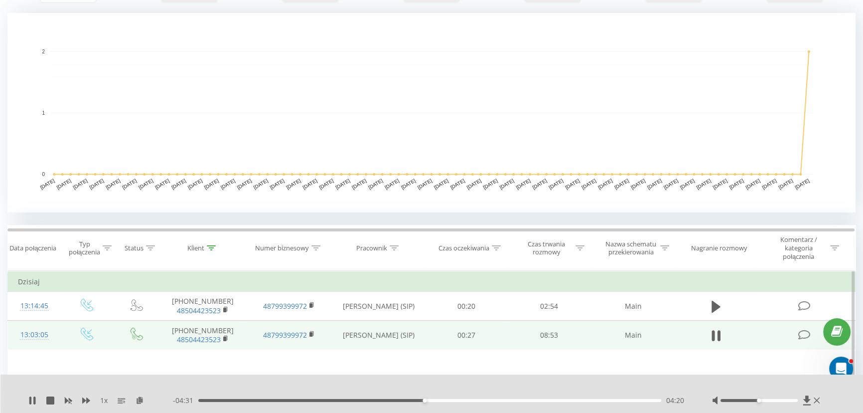
click at [493, 401] on div "04:20" at bounding box center [429, 400] width 463 height 3
click at [549, 399] on div "06:43" at bounding box center [429, 400] width 463 height 3
click at [36, 401] on icon at bounding box center [32, 400] width 8 height 8
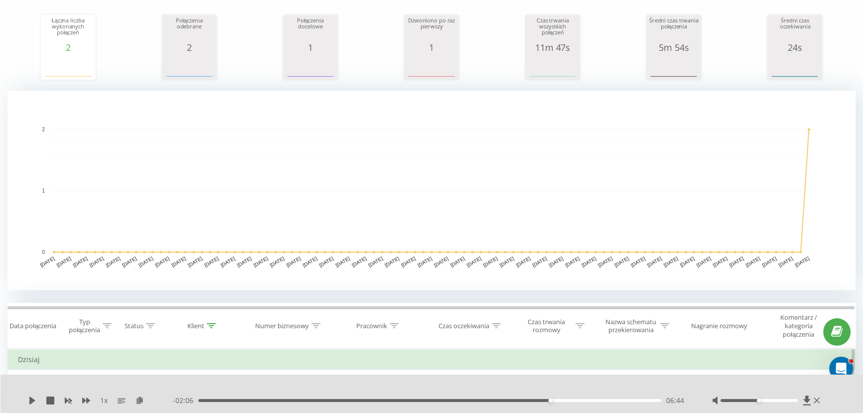
scroll to position [0, 0]
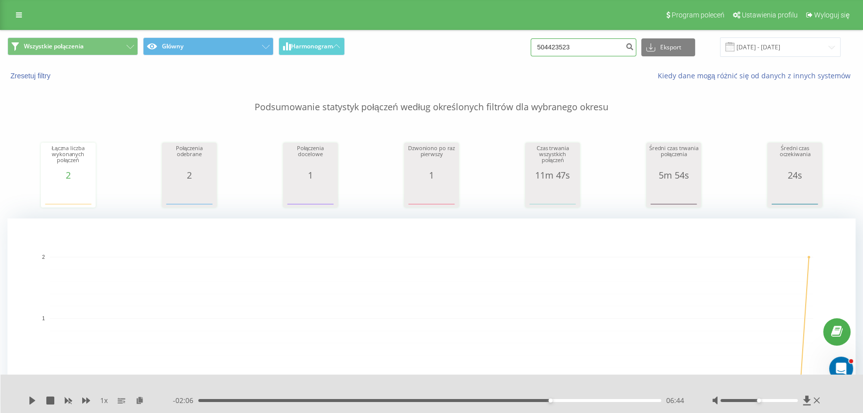
click at [593, 47] on input "504423523" at bounding box center [584, 47] width 106 height 18
paste input "48515267040"
type input "48515267040"
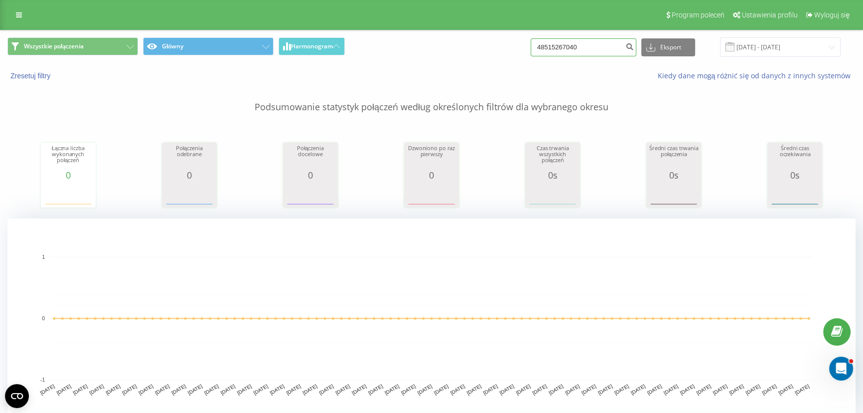
click at [593, 46] on input "48515267040" at bounding box center [584, 47] width 106 height 18
paste input "2199913"
type input "48512199913"
click at [596, 45] on input "48512199913" at bounding box center [584, 47] width 106 height 18
paste input "609634250"
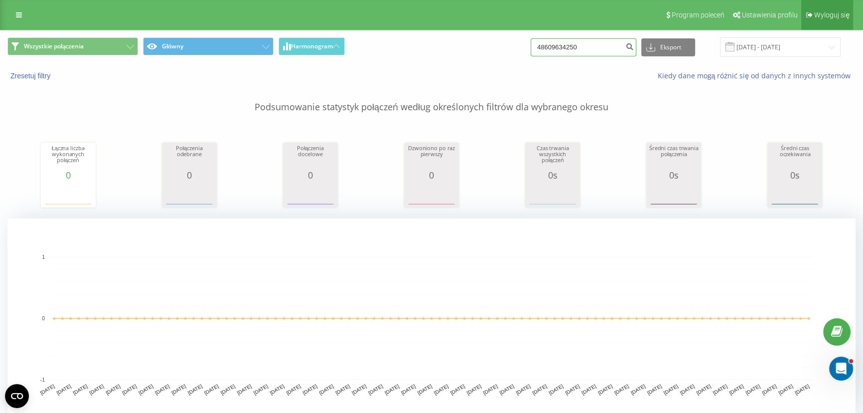
type input "48609634250"
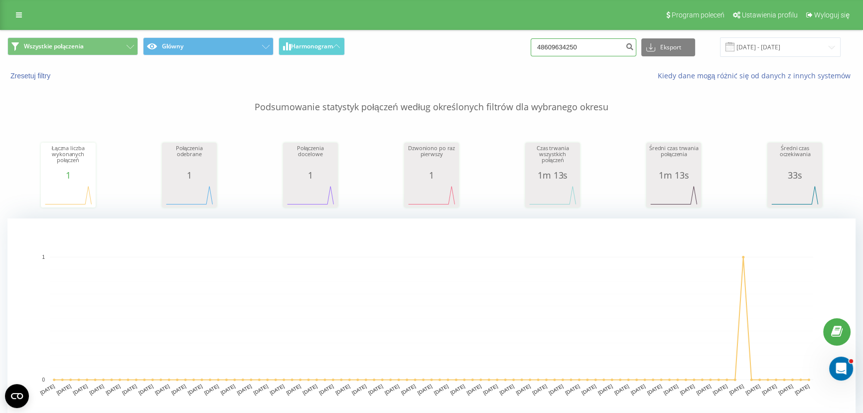
click at [599, 42] on input "48609634250" at bounding box center [584, 47] width 106 height 18
paste input "509661303"
type input "48509661303"
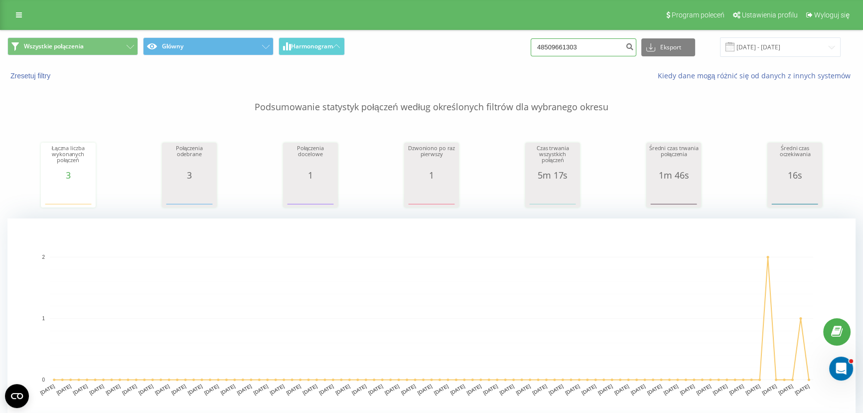
click at [568, 46] on input "48509661303" at bounding box center [584, 47] width 106 height 18
paste input "692504361"
type input "48692504361"
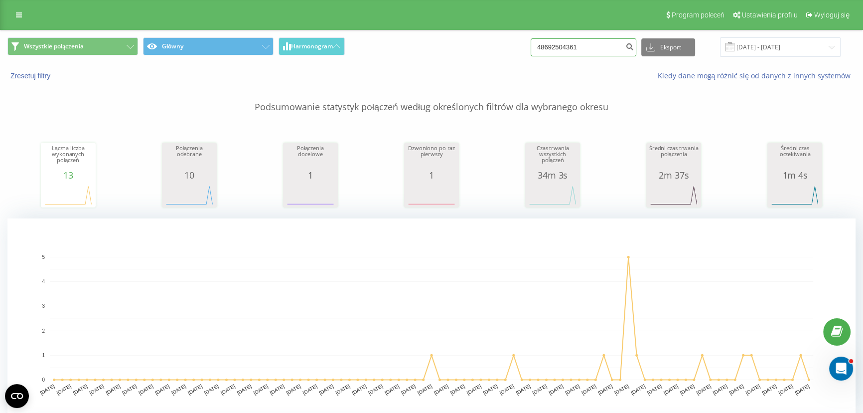
click at [608, 46] on input "48692504361" at bounding box center [584, 47] width 106 height 18
paste input "791559224"
type input "48791559224"
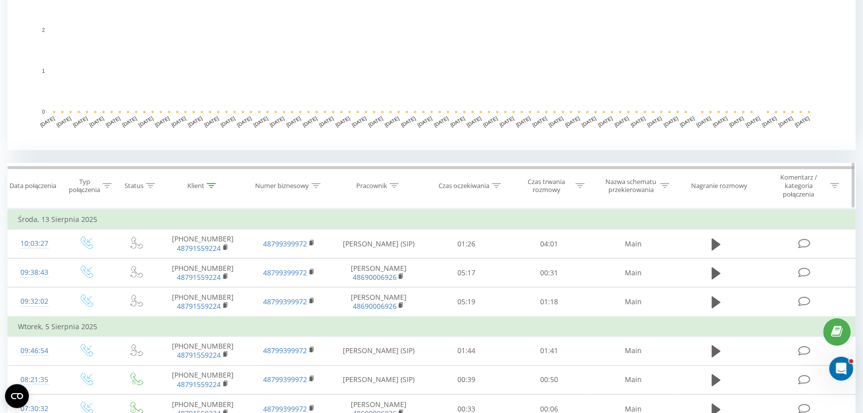
scroll to position [272, 0]
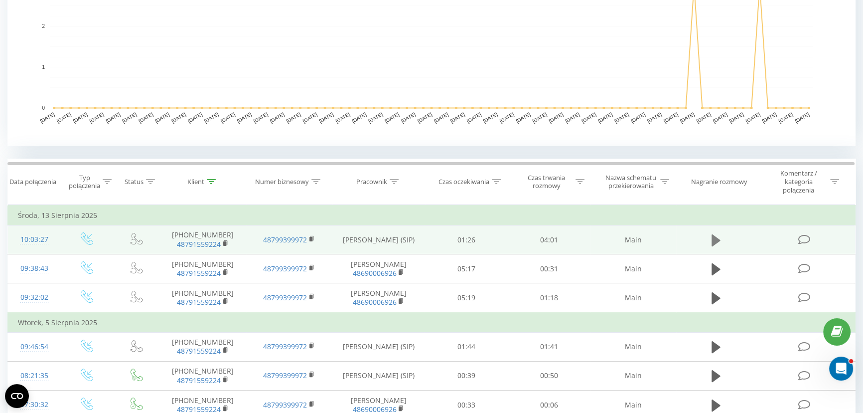
click at [718, 240] on icon at bounding box center [716, 240] width 9 height 12
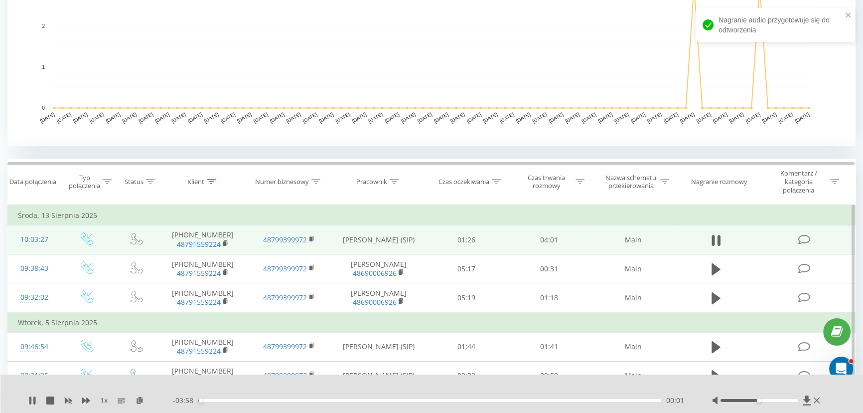
click at [229, 398] on div "- 03:58 00:01 00:01" at bounding box center [430, 400] width 514 height 10
click at [230, 399] on div "00:01" at bounding box center [429, 400] width 463 height 3
click at [256, 399] on div "00:16" at bounding box center [429, 400] width 463 height 3
click at [276, 401] on div "00:30" at bounding box center [429, 400] width 463 height 3
click at [300, 401] on div "00:52" at bounding box center [429, 400] width 463 height 3
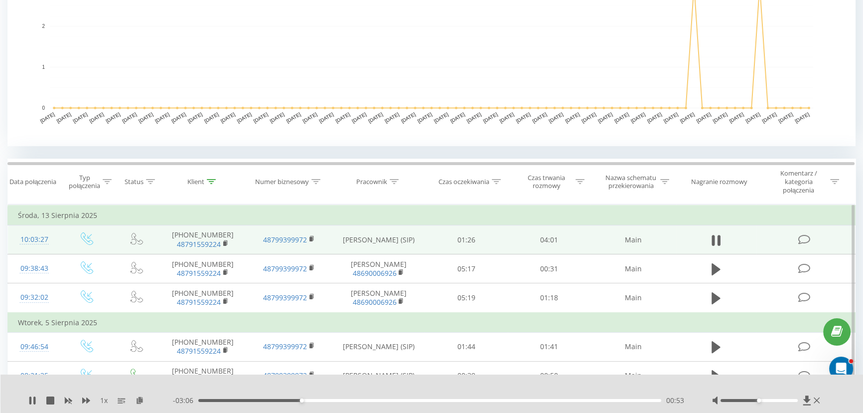
click at [321, 400] on div "00:53" at bounding box center [429, 400] width 463 height 3
click at [346, 403] on div "- 02:55 01:04 01:04" at bounding box center [430, 400] width 514 height 10
click at [351, 401] on div "01:04" at bounding box center [429, 400] width 463 height 3
click at [370, 400] on div "01:20" at bounding box center [429, 400] width 463 height 3
click at [358, 399] on div "01:23" at bounding box center [429, 400] width 463 height 3
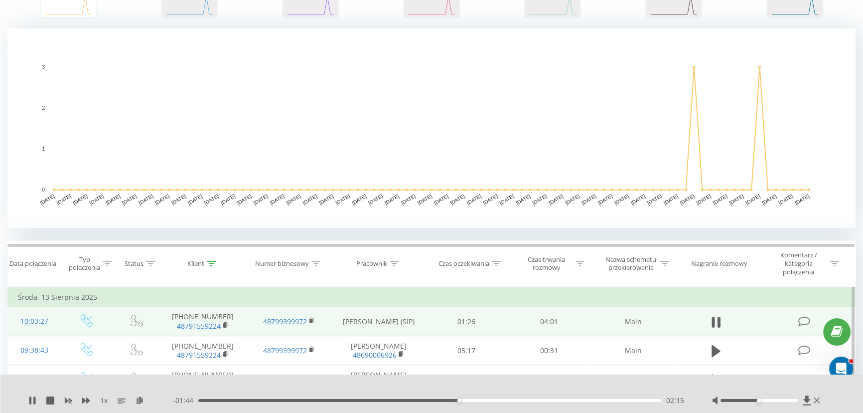
scroll to position [0, 0]
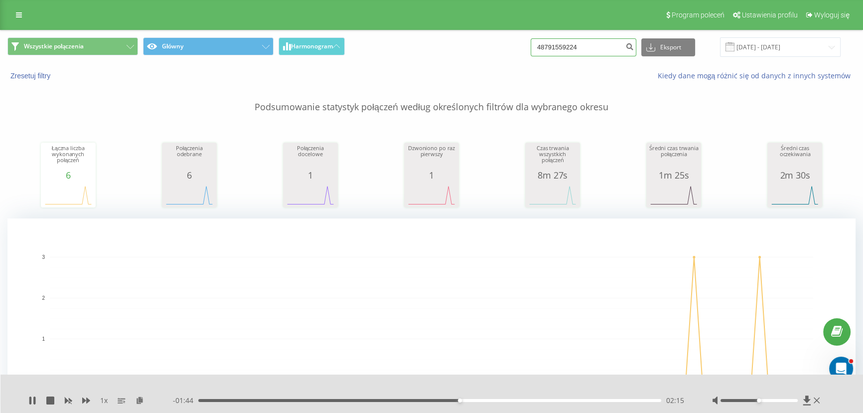
click at [598, 38] on input "48791559224" at bounding box center [584, 47] width 106 height 18
paste input "607151353"
type input "48607151353"
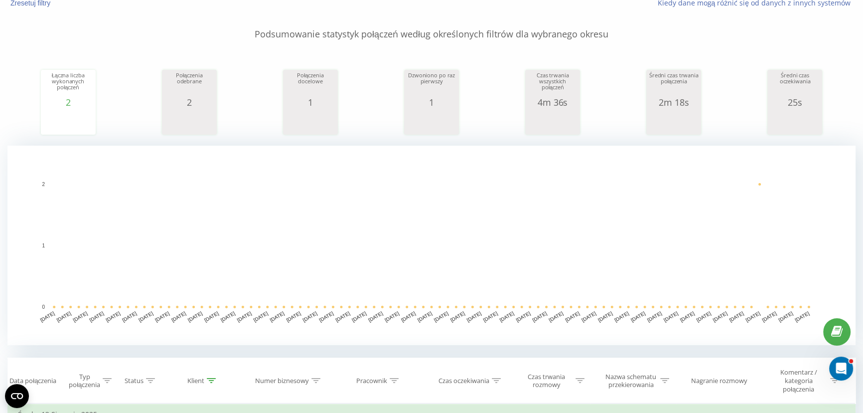
scroll to position [181, 0]
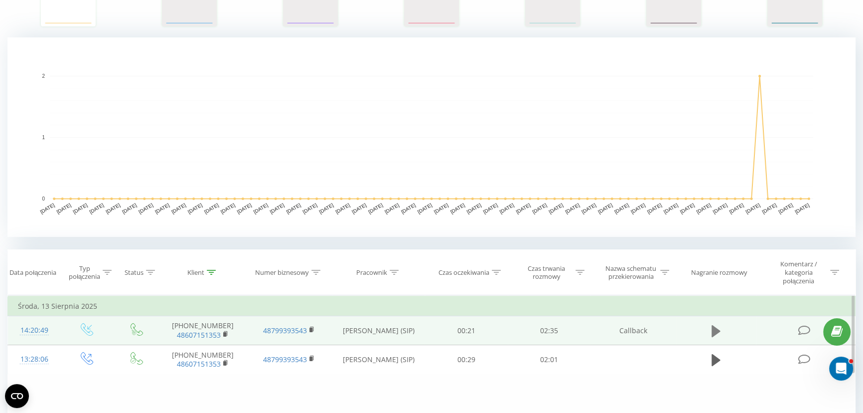
click at [718, 329] on icon at bounding box center [716, 331] width 9 height 12
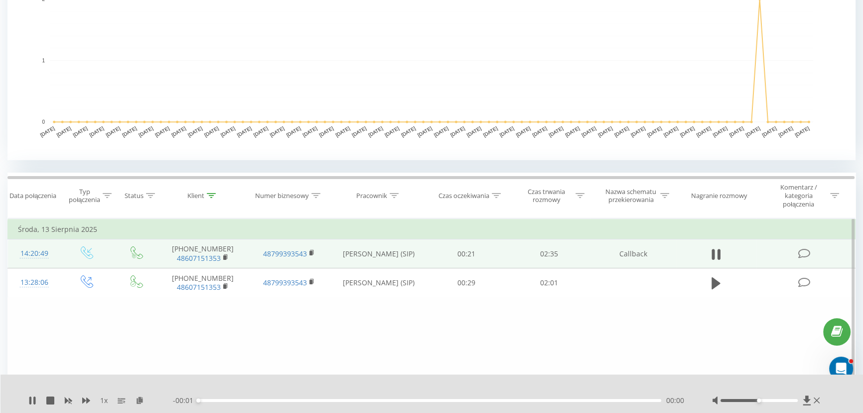
scroll to position [272, 0]
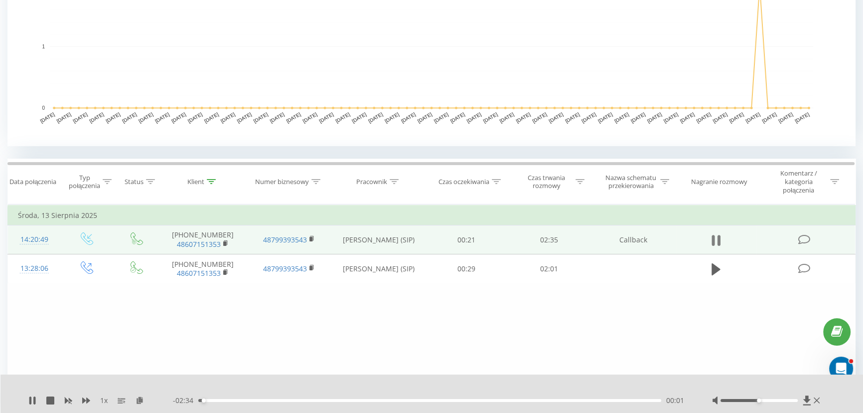
click at [716, 237] on icon at bounding box center [716, 240] width 9 height 14
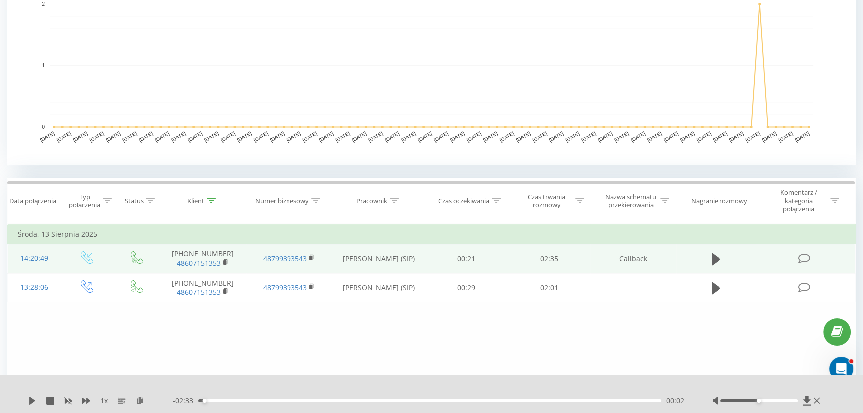
scroll to position [0, 0]
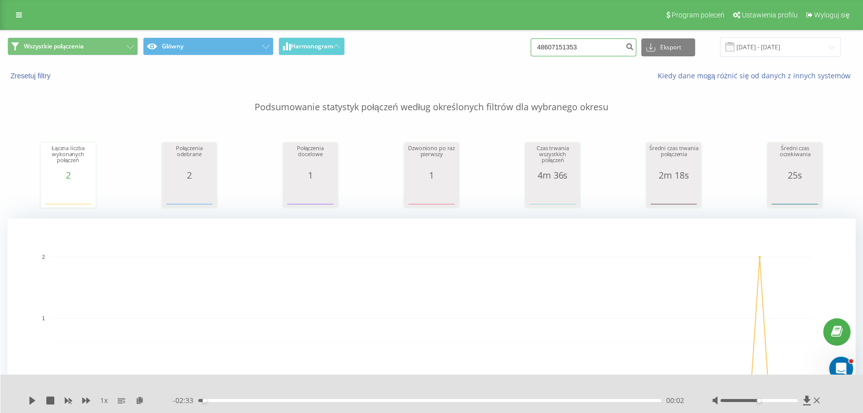
click at [569, 48] on input "48607151353" at bounding box center [584, 47] width 106 height 18
paste input "97330822"
type input "48697330822"
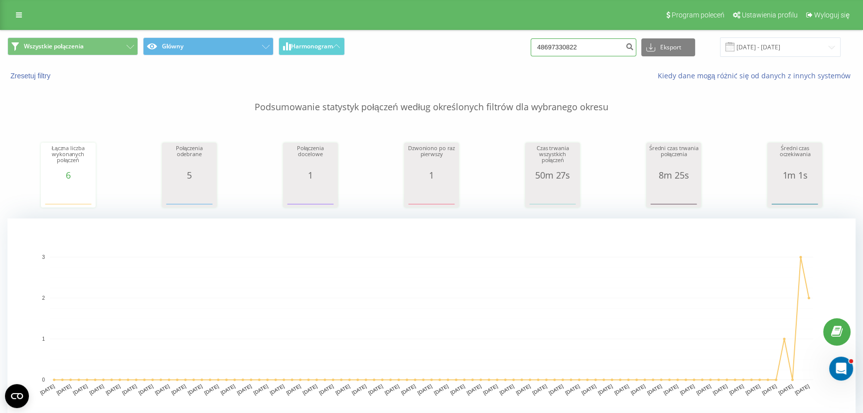
click at [612, 53] on input "48697330822" at bounding box center [584, 47] width 106 height 18
paste input "07381244"
type input "48607381244"
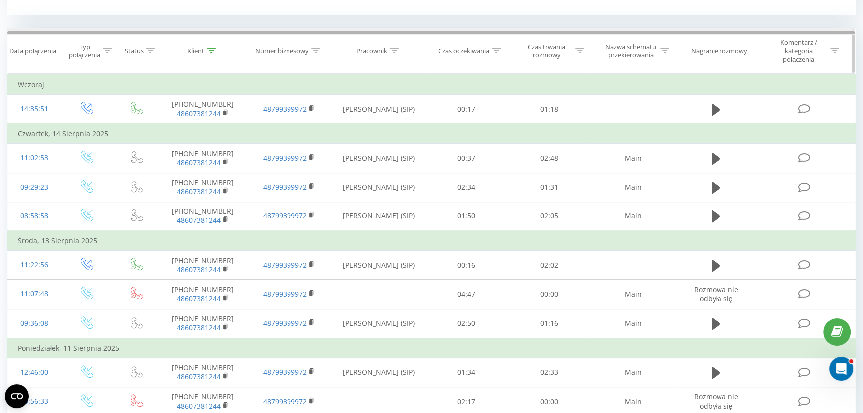
scroll to position [408, 0]
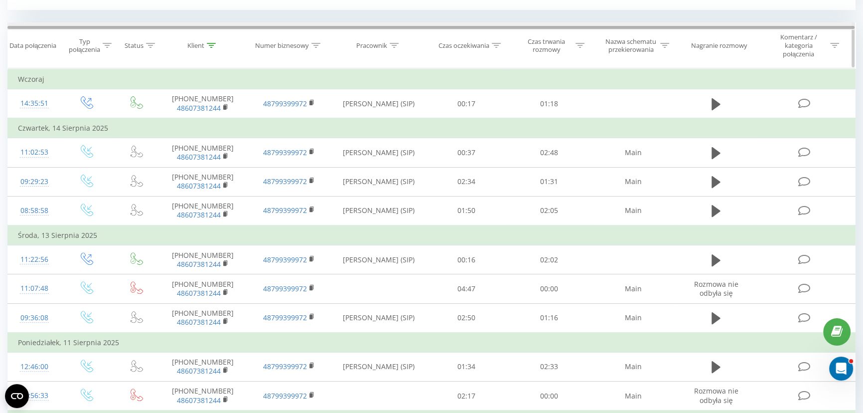
drag, startPoint x: 241, startPoint y: 32, endPoint x: 257, endPoint y: 29, distance: 16.7
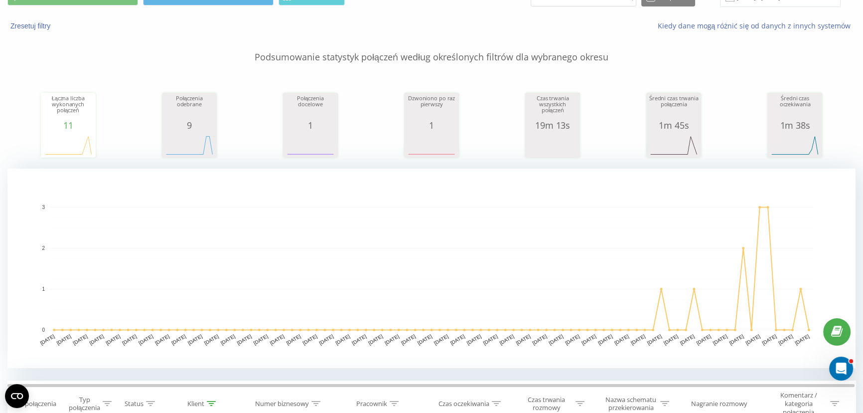
scroll to position [0, 0]
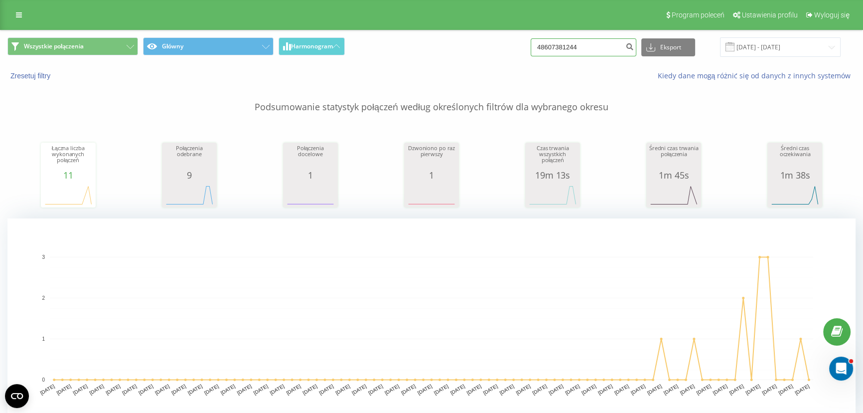
click at [594, 47] on input "48607381244" at bounding box center [584, 47] width 106 height 18
paste input "531285773"
type input "48531285773"
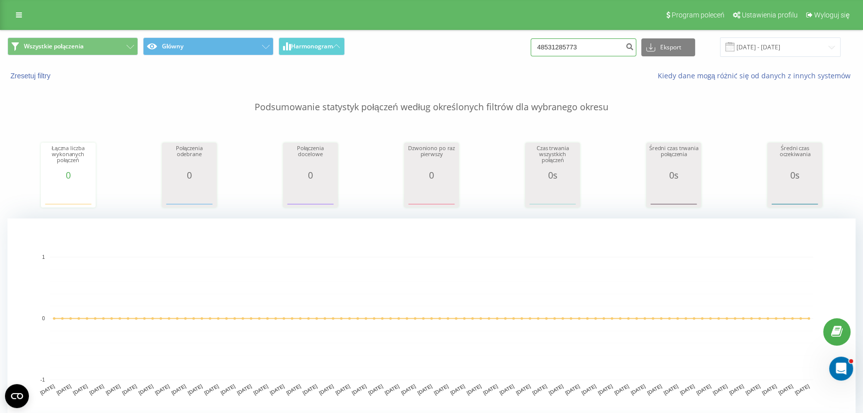
click at [599, 45] on input "48531285773" at bounding box center [584, 47] width 106 height 18
paste input "602173477"
type input "48602173477"
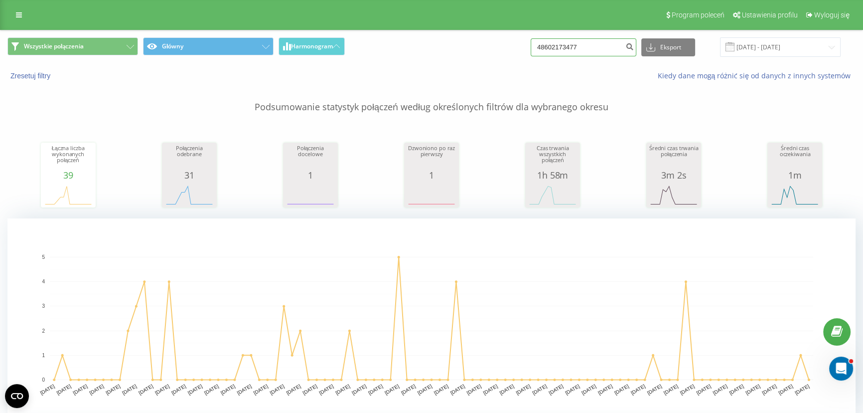
click at [600, 45] on input "48602173477" at bounding box center [584, 47] width 106 height 18
paste input "68739570"
type input "48668739570"
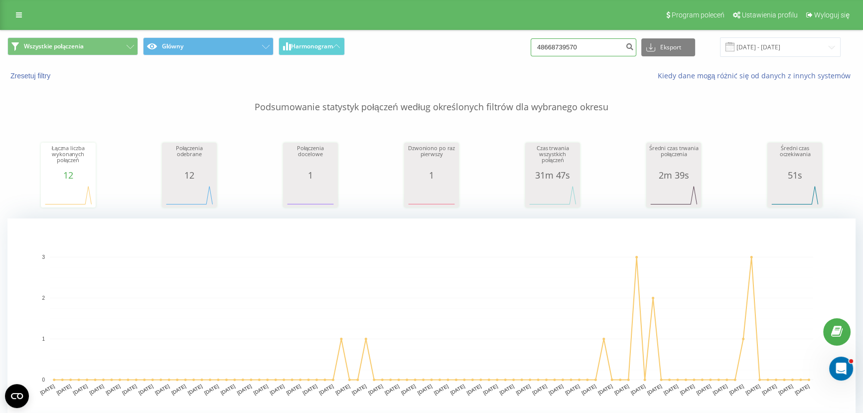
click at [588, 53] on input "48668739570" at bounding box center [584, 47] width 106 height 18
paste input "92504361"
type input "48692504361"
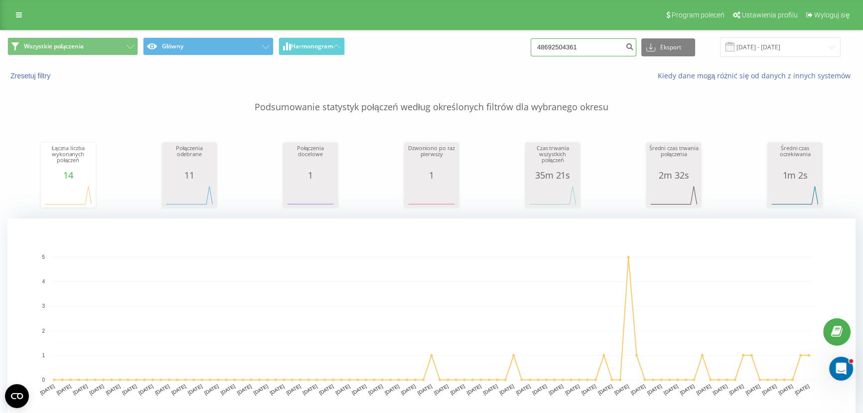
click at [587, 46] on input "48692504361" at bounding box center [584, 47] width 106 height 18
paste input "64929552"
type input "48664929552"
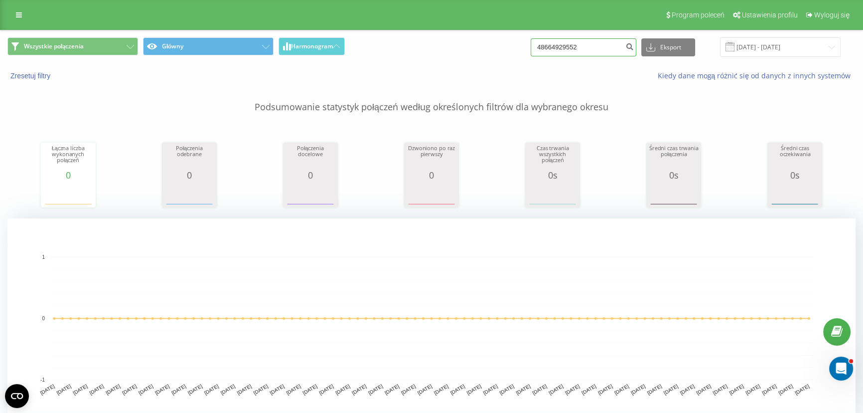
click at [591, 40] on input "48664929552" at bounding box center [584, 47] width 106 height 18
paste input "79392333"
type input "48793923332"
click at [595, 54] on input "48793923332" at bounding box center [584, 47] width 106 height 18
paste input "515318615"
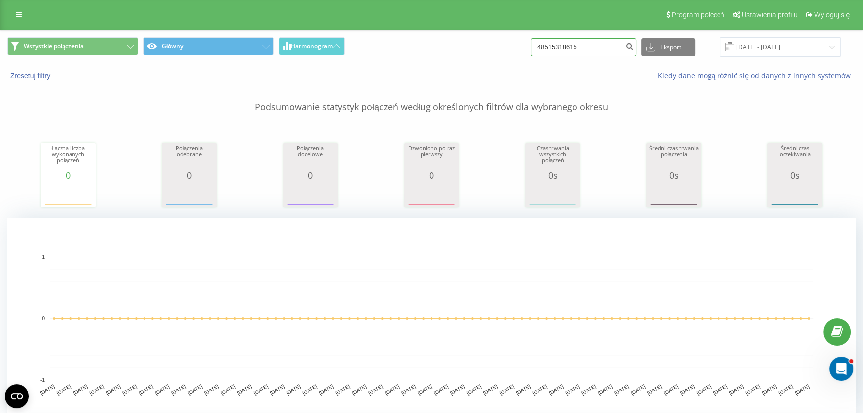
type input "48515318615"
